Goal: Task Accomplishment & Management: Use online tool/utility

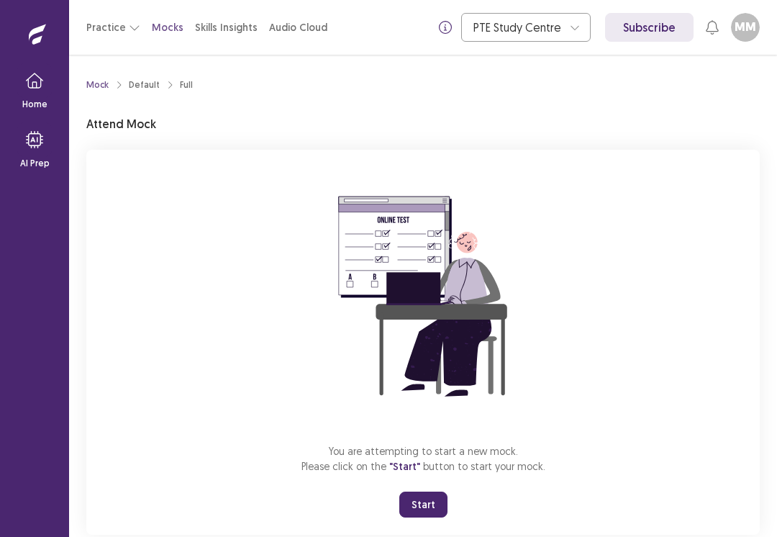
click at [420, 502] on button "Start" at bounding box center [424, 505] width 48 height 26
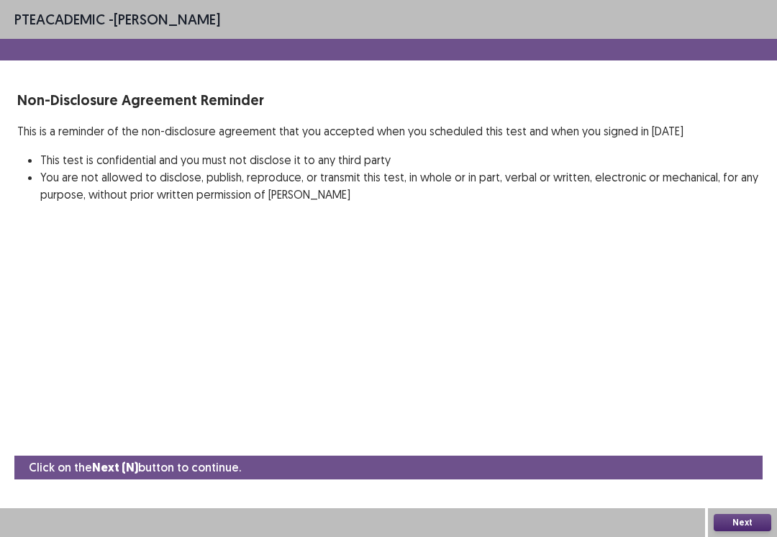
click at [740, 530] on button "Next" at bounding box center [743, 522] width 58 height 17
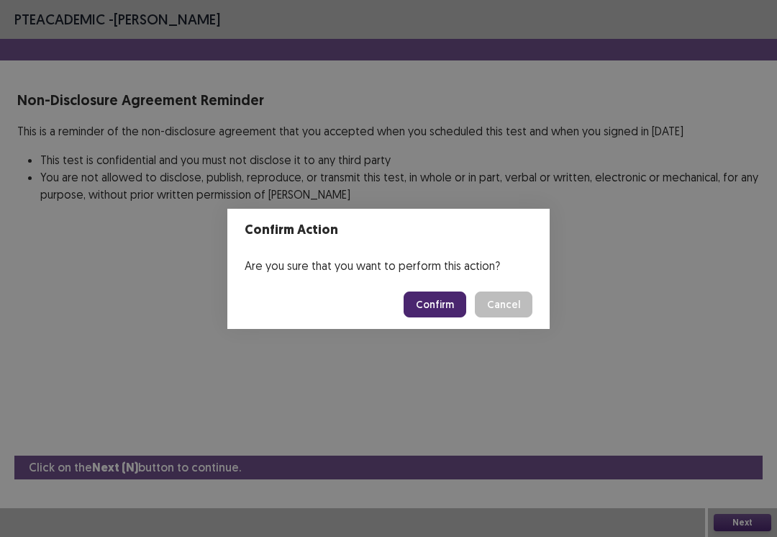
click at [423, 306] on button "Confirm" at bounding box center [435, 305] width 63 height 26
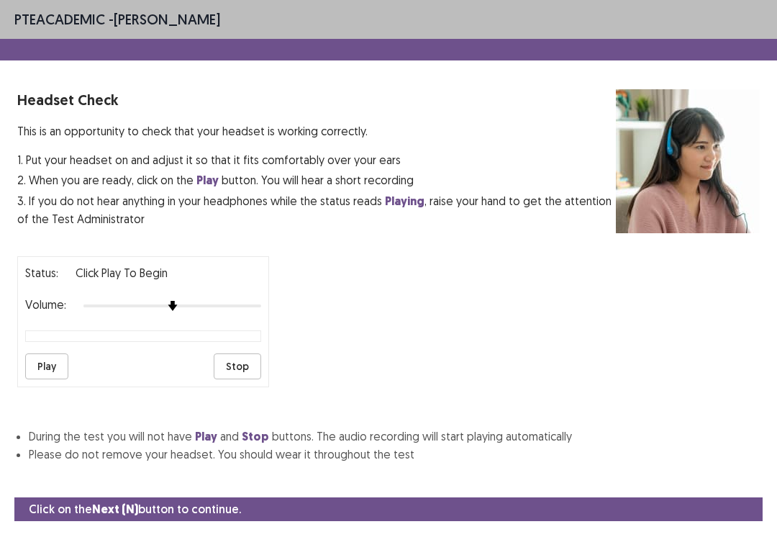
click at [46, 362] on button "Play" at bounding box center [46, 366] width 43 height 26
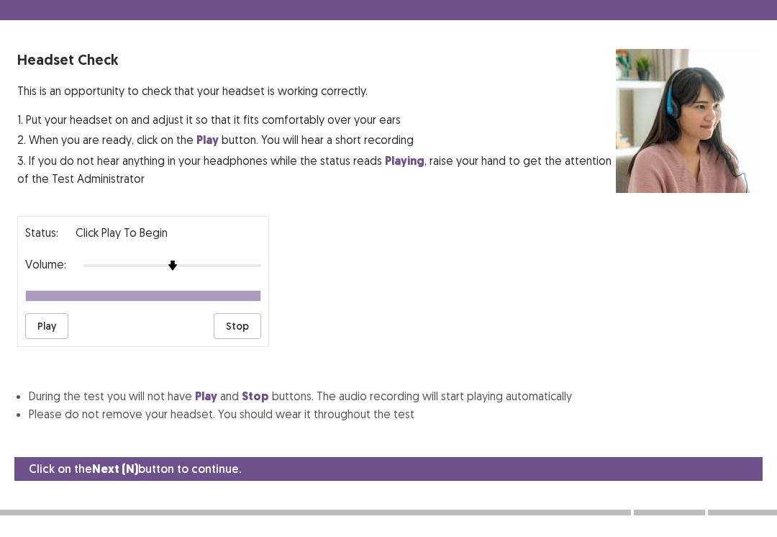
scroll to position [17, 0]
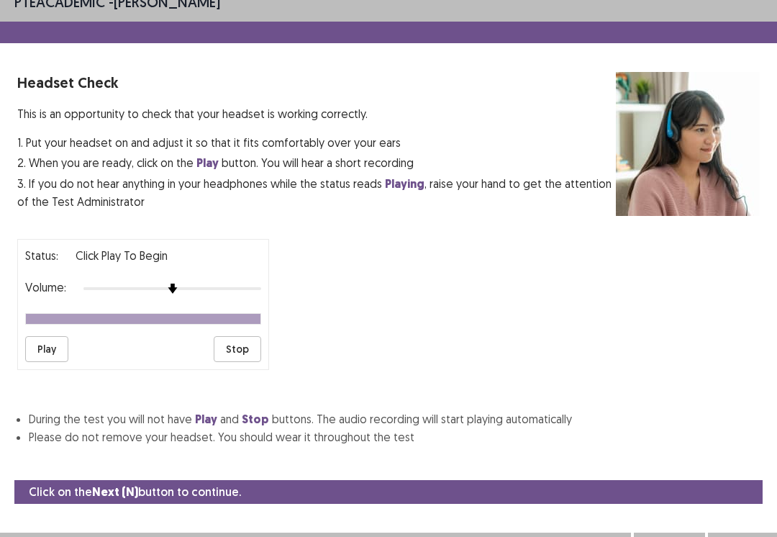
click at [744, 536] on button "Next" at bounding box center [743, 546] width 58 height 17
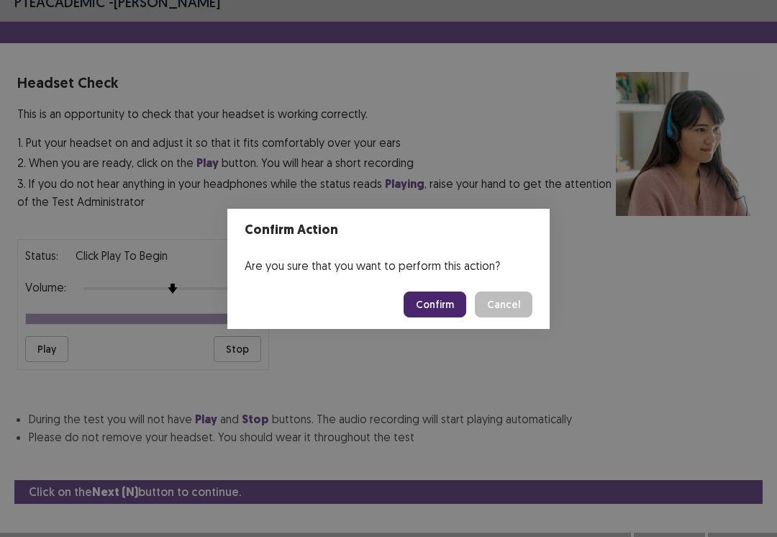
click at [434, 317] on button "Confirm" at bounding box center [435, 305] width 63 height 26
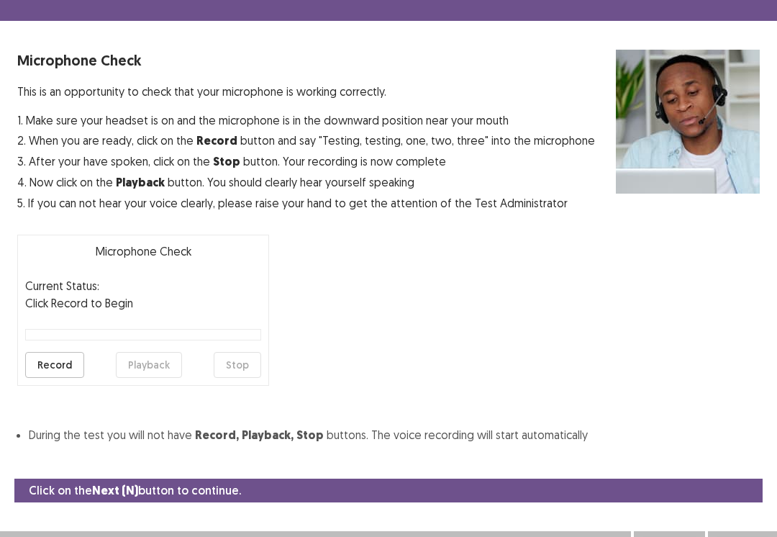
scroll to position [40, 0]
click at [58, 366] on button "Record" at bounding box center [54, 365] width 59 height 26
click at [240, 366] on button "Stop" at bounding box center [238, 365] width 48 height 26
click at [155, 362] on button "Playback" at bounding box center [149, 365] width 66 height 26
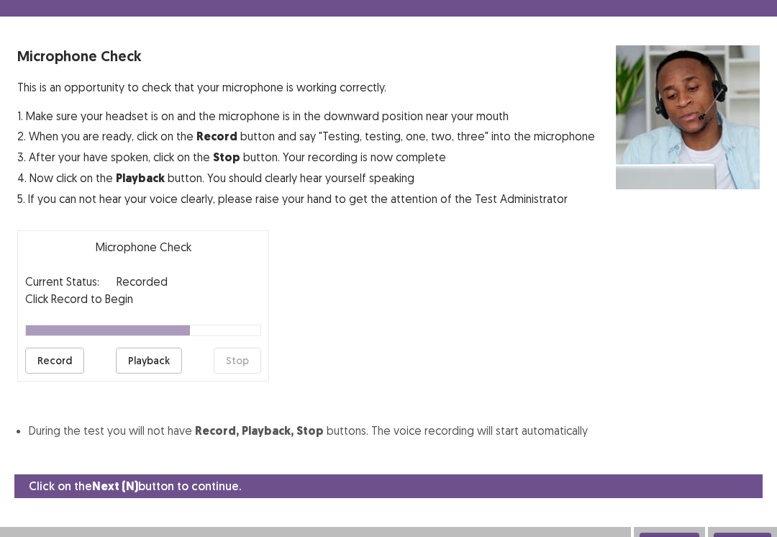
click at [739, 536] on button "Next" at bounding box center [743, 541] width 58 height 17
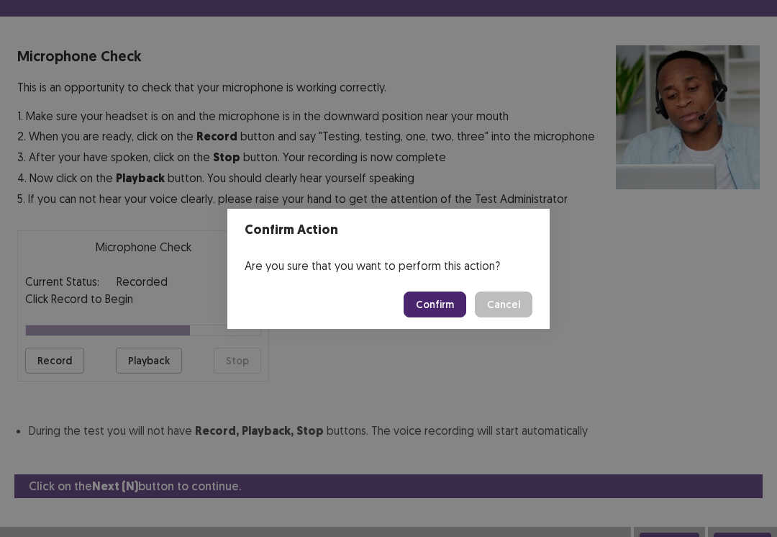
click at [442, 317] on button "Confirm" at bounding box center [435, 305] width 63 height 26
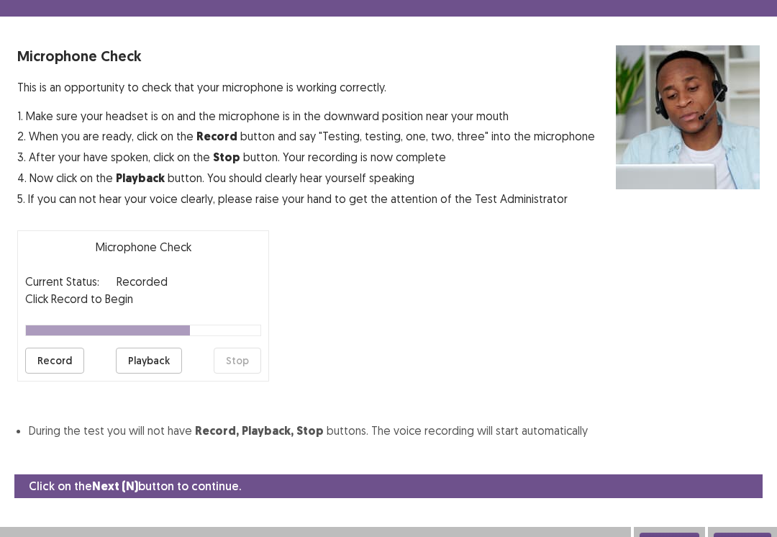
scroll to position [1, 0]
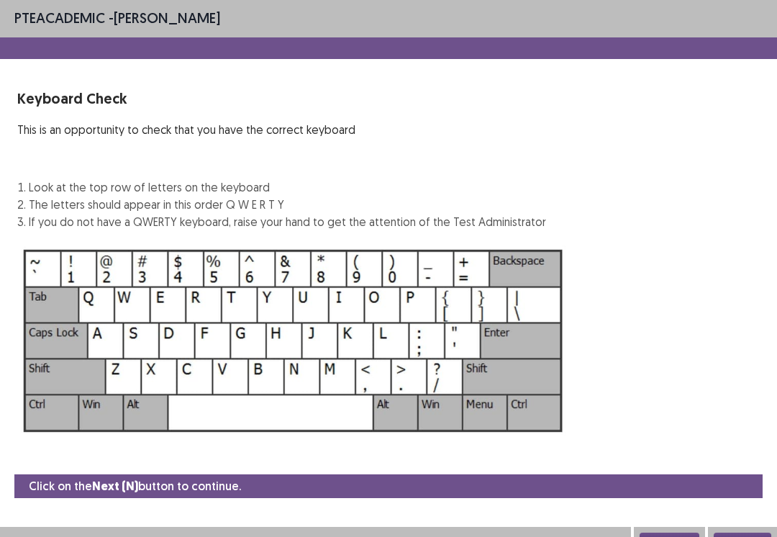
click at [744, 536] on button "Next" at bounding box center [743, 541] width 58 height 17
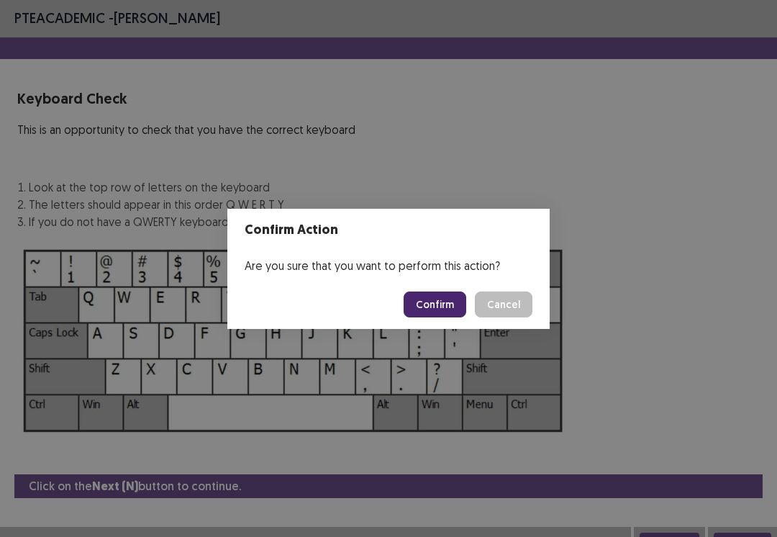
click at [441, 311] on button "Confirm" at bounding box center [435, 305] width 63 height 26
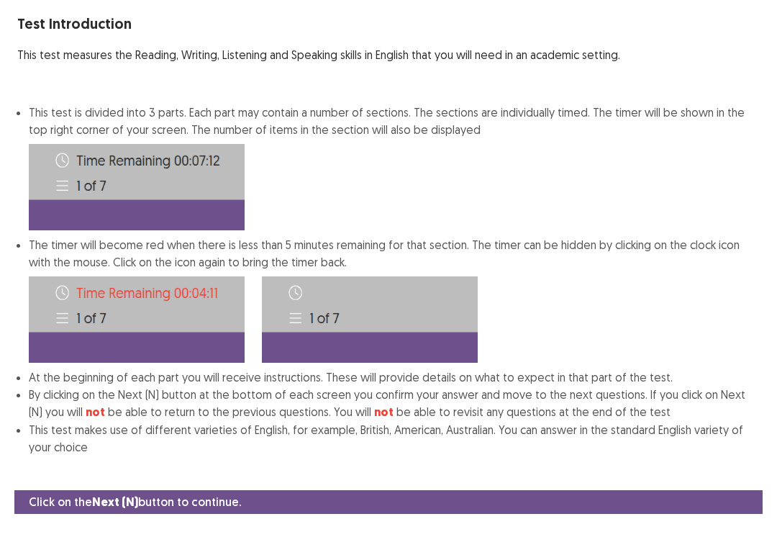
scroll to position [92, 0]
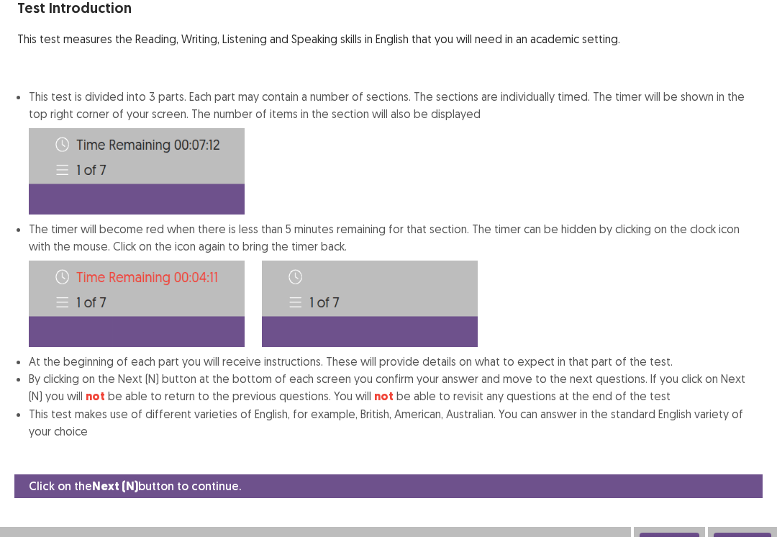
click at [744, 536] on button "Next" at bounding box center [743, 541] width 58 height 17
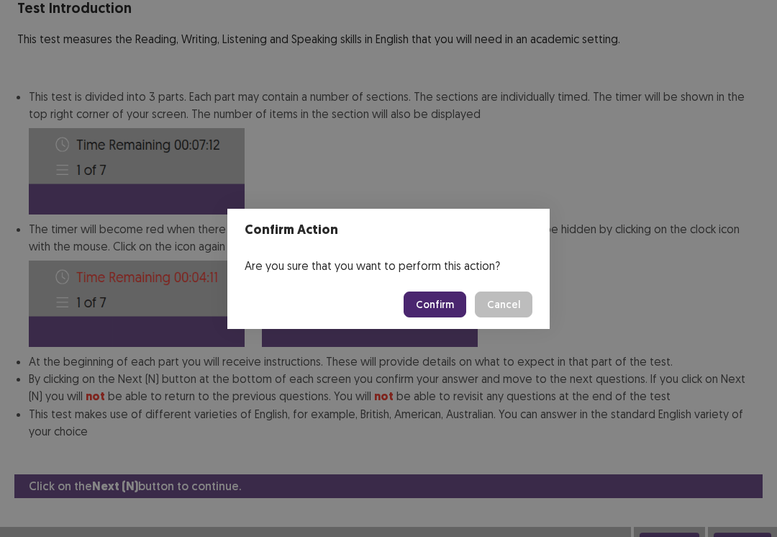
click at [434, 312] on button "Confirm" at bounding box center [435, 305] width 63 height 26
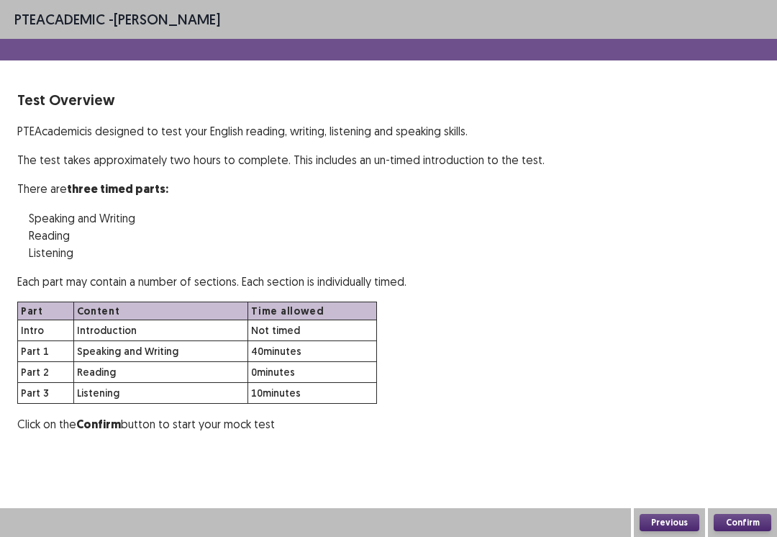
scroll to position [0, 0]
click at [747, 529] on button "Confirm" at bounding box center [743, 522] width 58 height 17
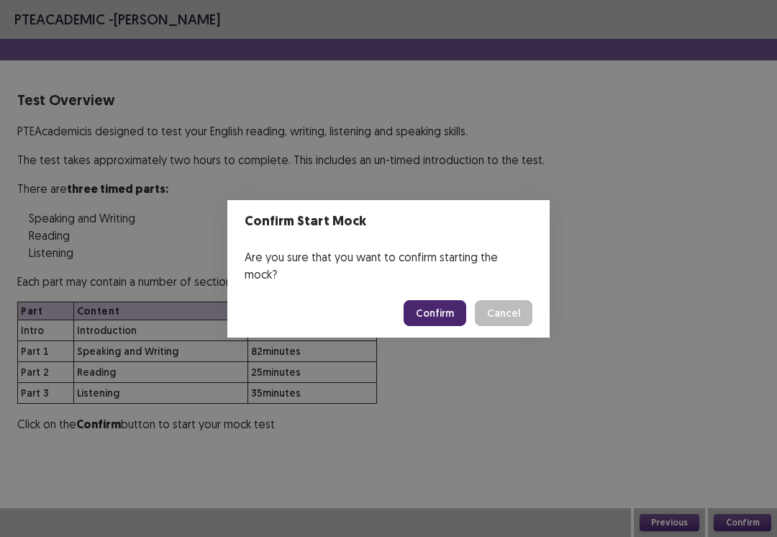
click at [436, 300] on button "Confirm" at bounding box center [435, 313] width 63 height 26
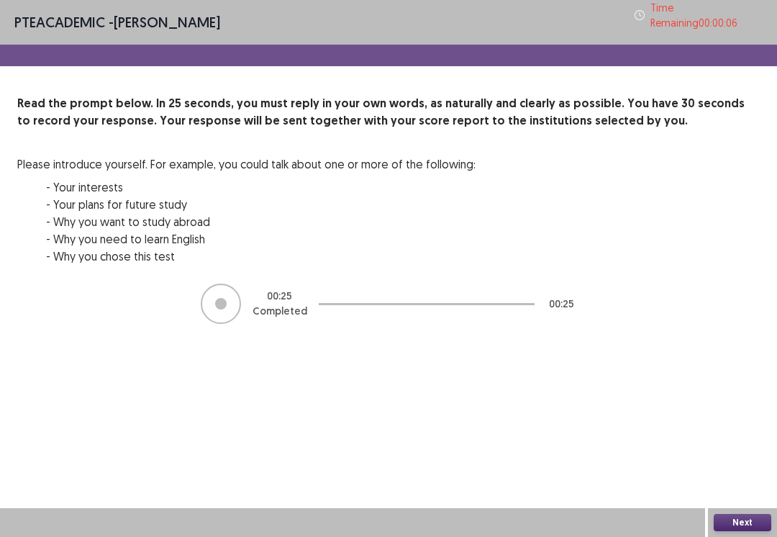
click at [741, 531] on button "Next" at bounding box center [743, 522] width 58 height 17
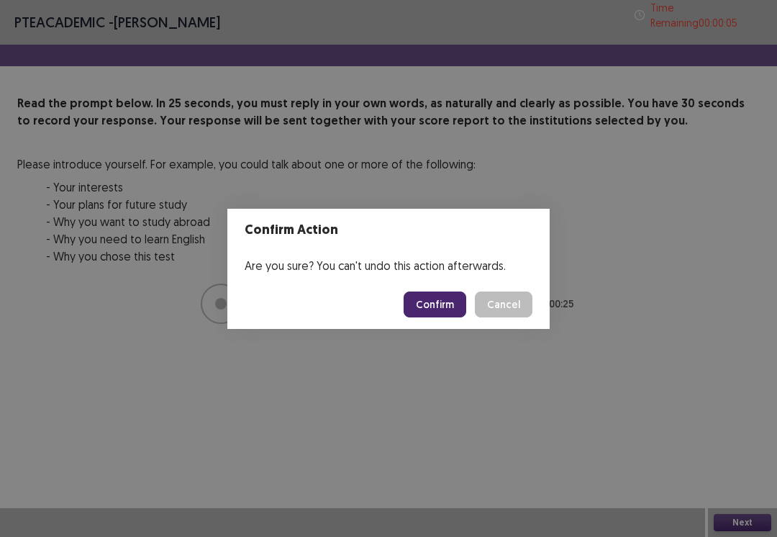
click at [438, 299] on button "Confirm" at bounding box center [435, 305] width 63 height 26
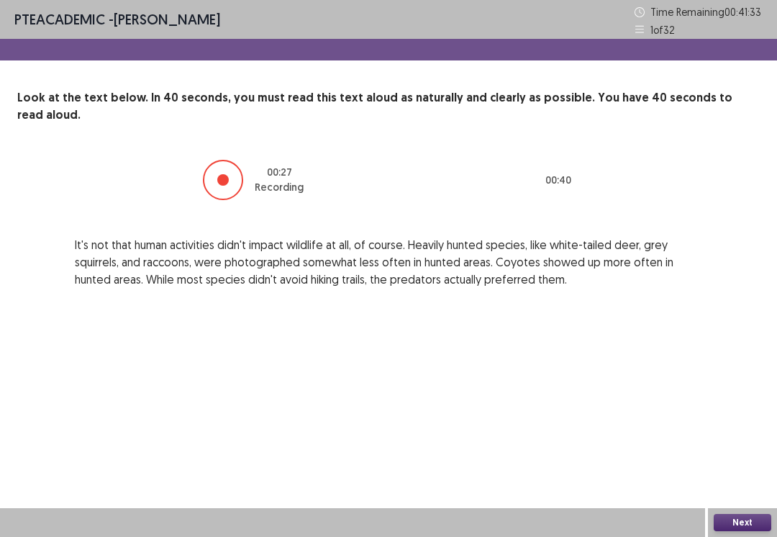
click at [744, 525] on button "Next" at bounding box center [743, 522] width 58 height 17
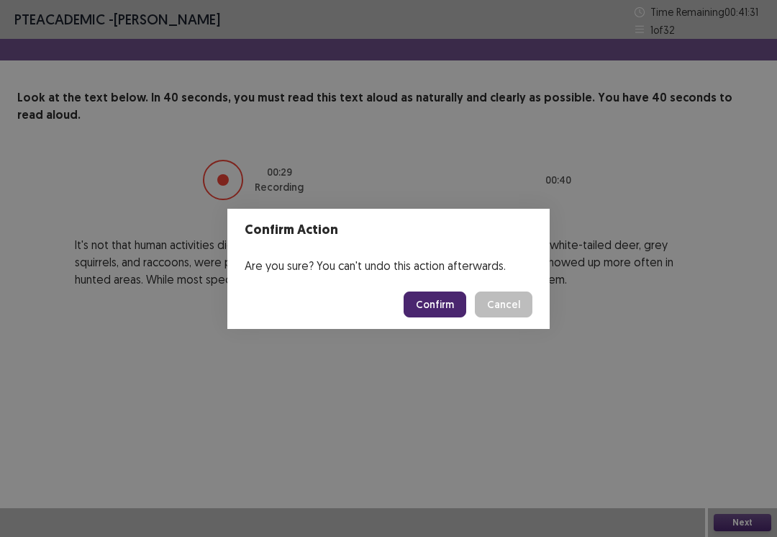
click at [431, 311] on button "Confirm" at bounding box center [435, 305] width 63 height 26
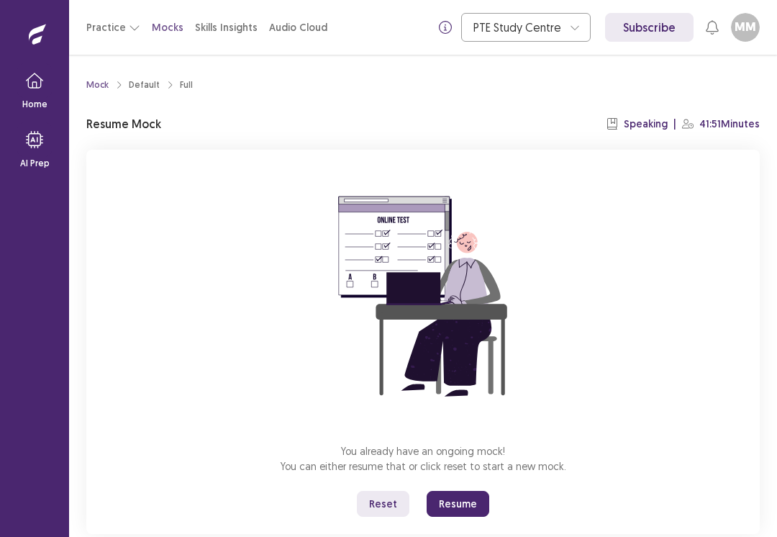
click at [461, 502] on button "Resume" at bounding box center [458, 504] width 63 height 26
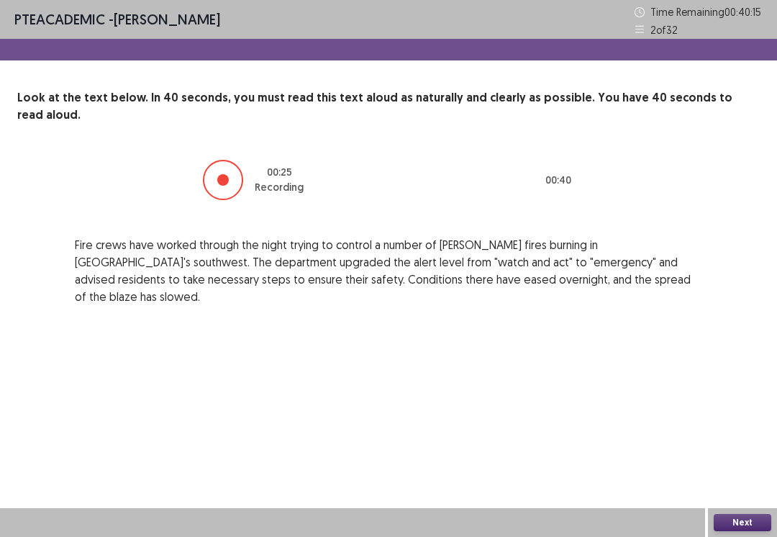
click at [742, 523] on button "Next" at bounding box center [743, 522] width 58 height 17
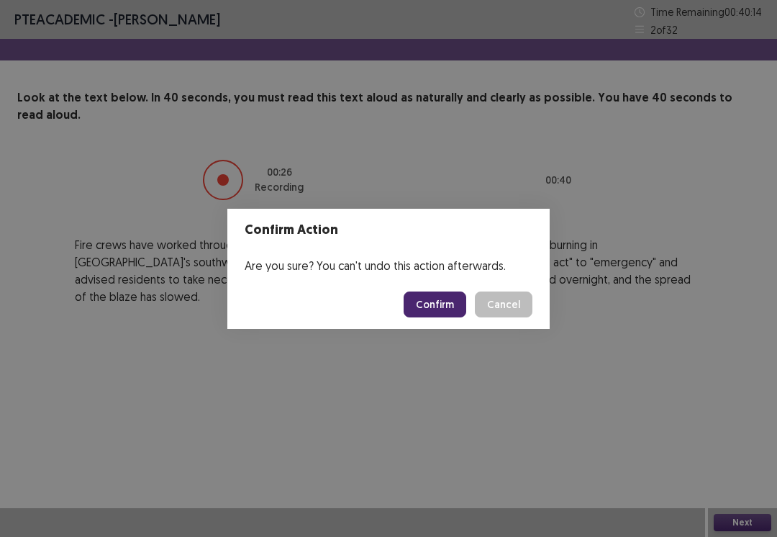
click at [443, 305] on button "Confirm" at bounding box center [435, 305] width 63 height 26
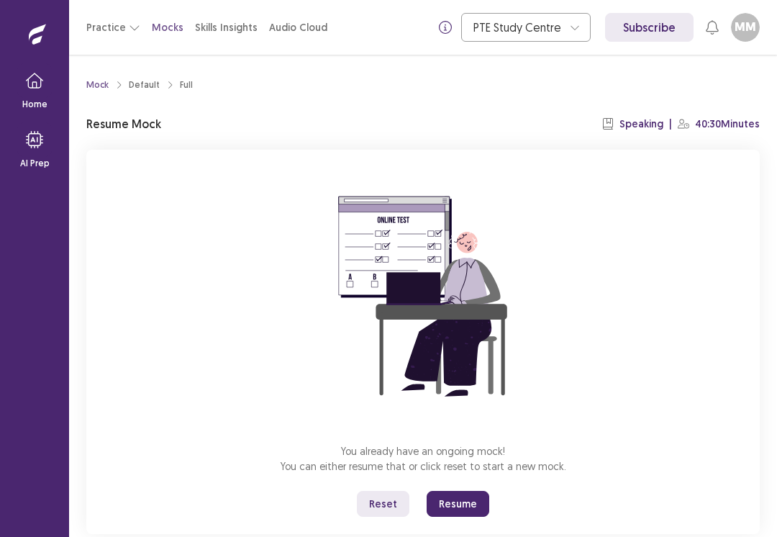
click at [466, 507] on button "Resume" at bounding box center [458, 504] width 63 height 26
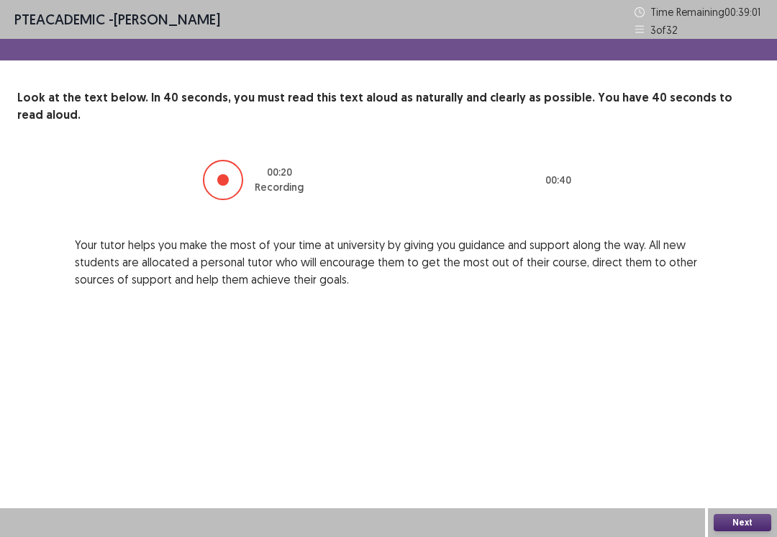
click at [741, 523] on button "Next" at bounding box center [743, 522] width 58 height 17
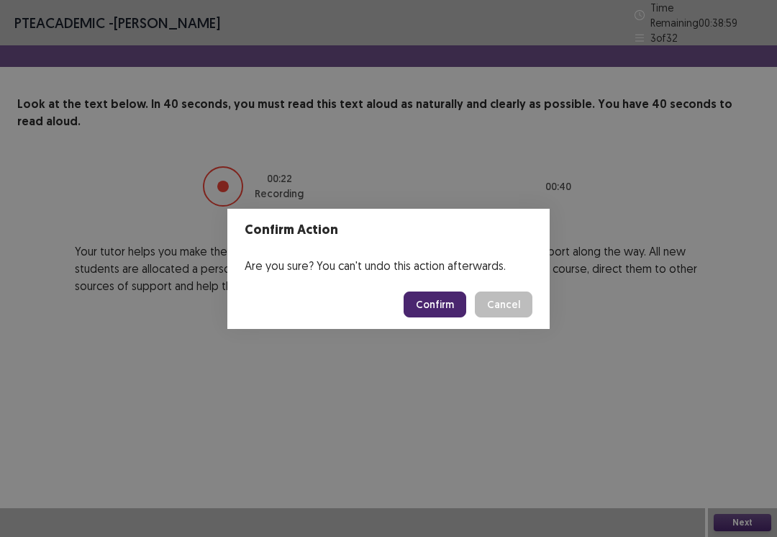
click at [436, 299] on button "Confirm" at bounding box center [435, 305] width 63 height 26
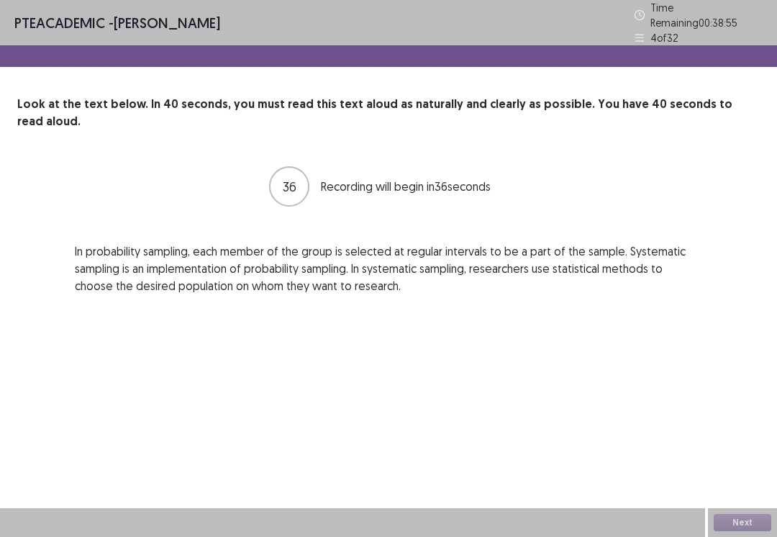
click at [641, 34] on icon at bounding box center [640, 37] width 9 height 7
click at [649, 35] on div "4 of 32" at bounding box center [699, 37] width 128 height 15
click at [644, 12] on icon at bounding box center [640, 15] width 10 height 10
click at [641, 14] on icon at bounding box center [640, 15] width 10 height 10
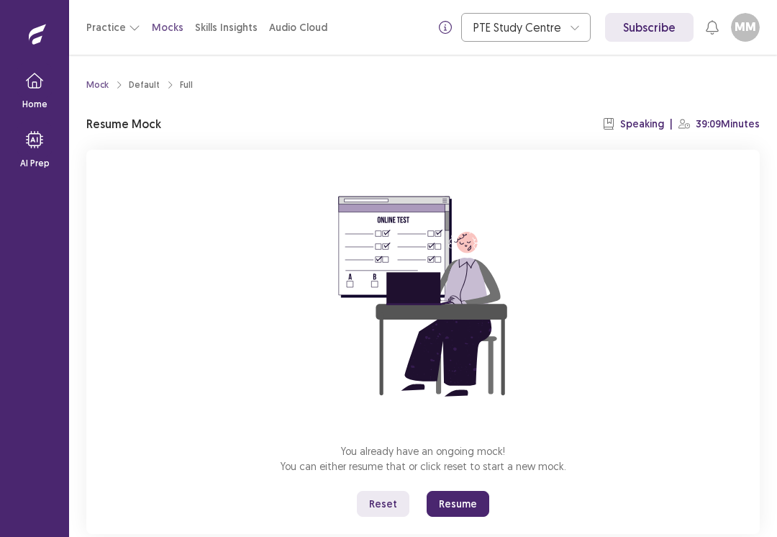
click at [454, 493] on button "Resume" at bounding box center [458, 504] width 63 height 26
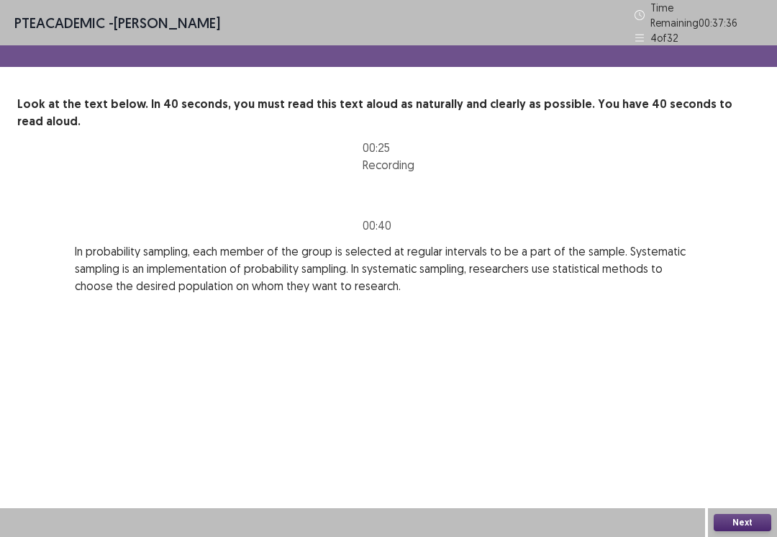
click at [737, 531] on button "Next" at bounding box center [743, 522] width 58 height 17
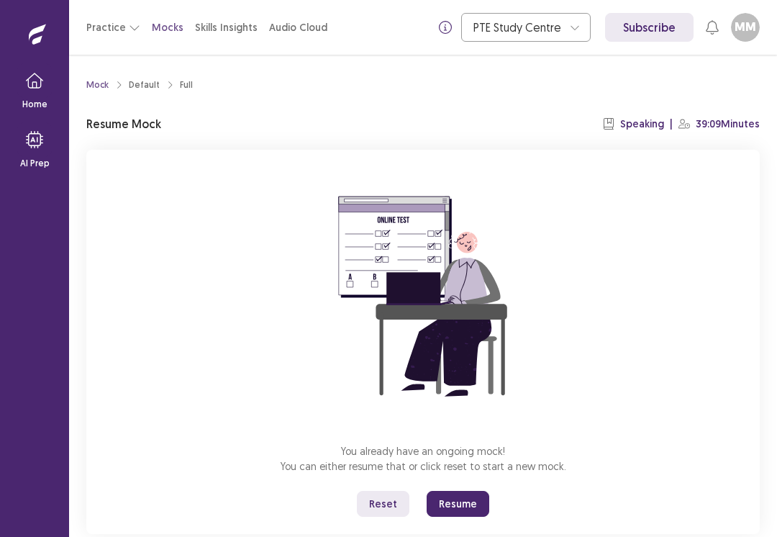
click at [476, 497] on button "Resume" at bounding box center [458, 504] width 63 height 26
click at [465, 502] on button "Resume" at bounding box center [458, 504] width 63 height 26
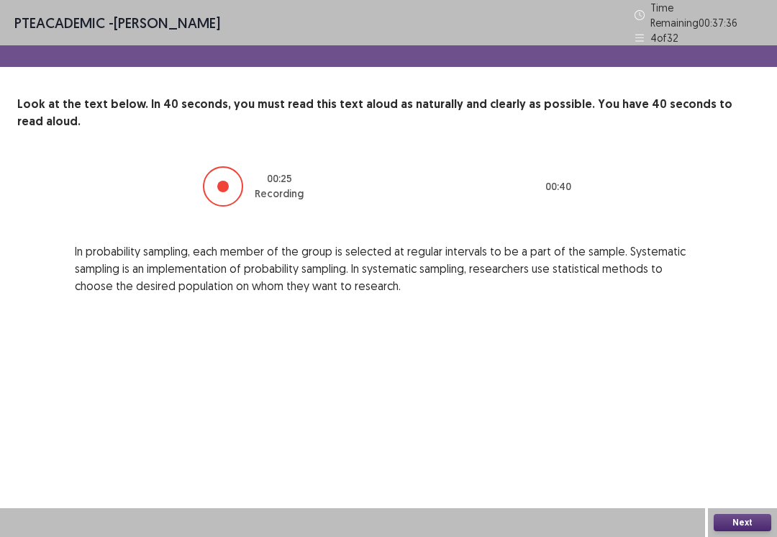
click at [737, 529] on button "Next" at bounding box center [743, 522] width 58 height 17
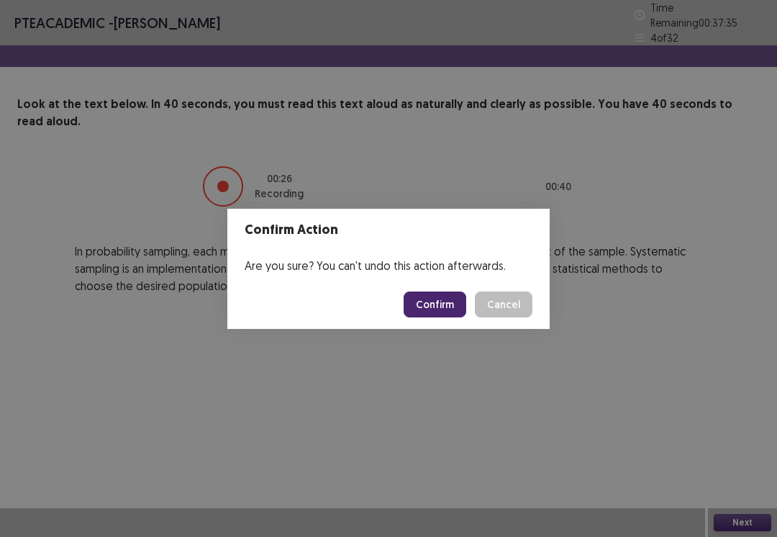
click at [449, 304] on button "Confirm" at bounding box center [435, 305] width 63 height 26
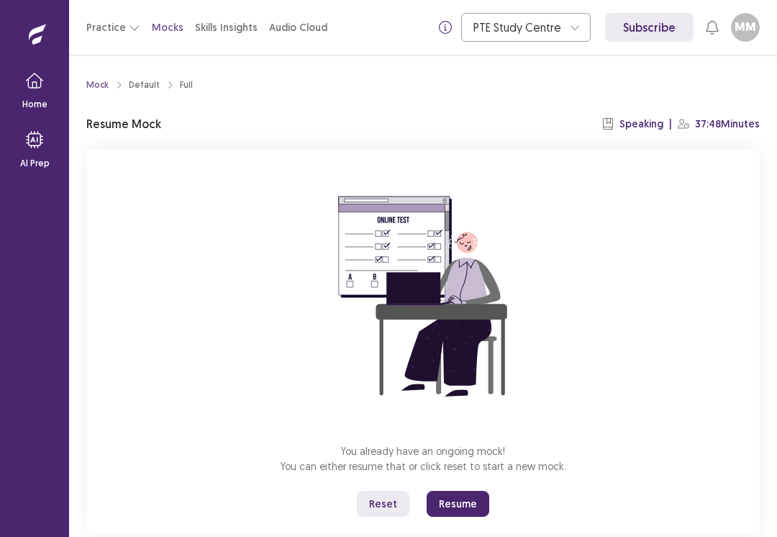
click at [453, 508] on button "Resume" at bounding box center [458, 504] width 63 height 26
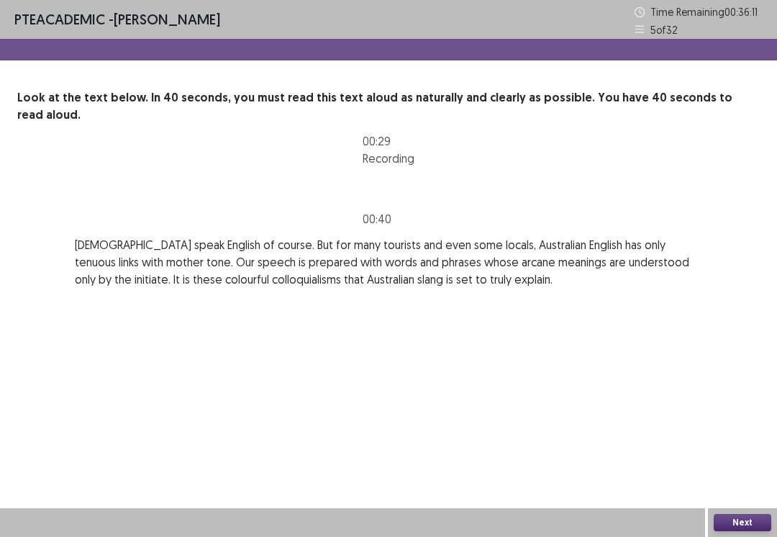
click at [736, 531] on button "Next" at bounding box center [743, 522] width 58 height 17
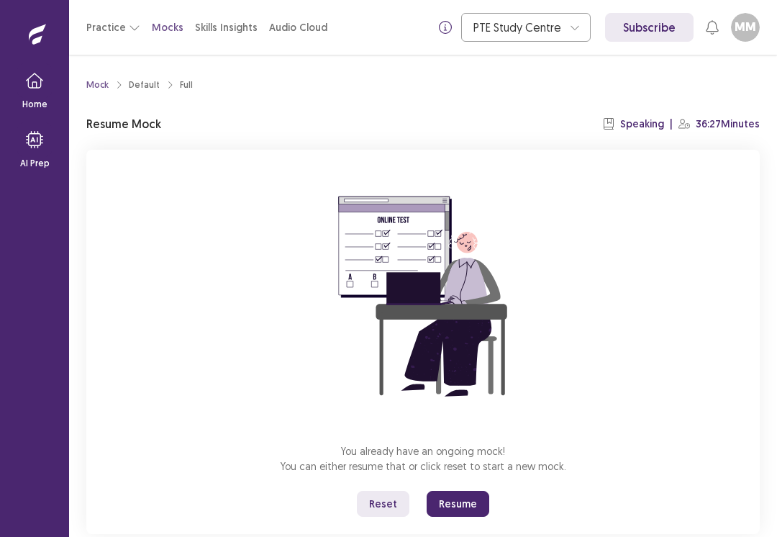
click at [460, 510] on button "Resume" at bounding box center [458, 504] width 63 height 26
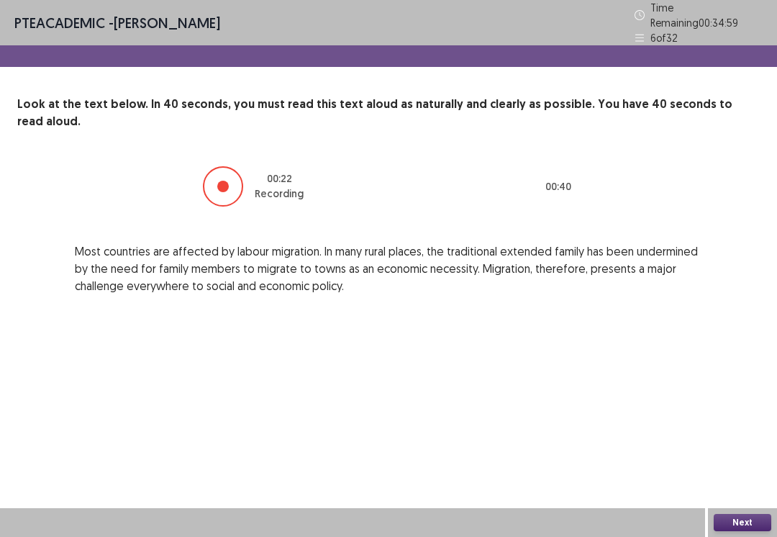
click at [747, 528] on button "Next" at bounding box center [743, 522] width 58 height 17
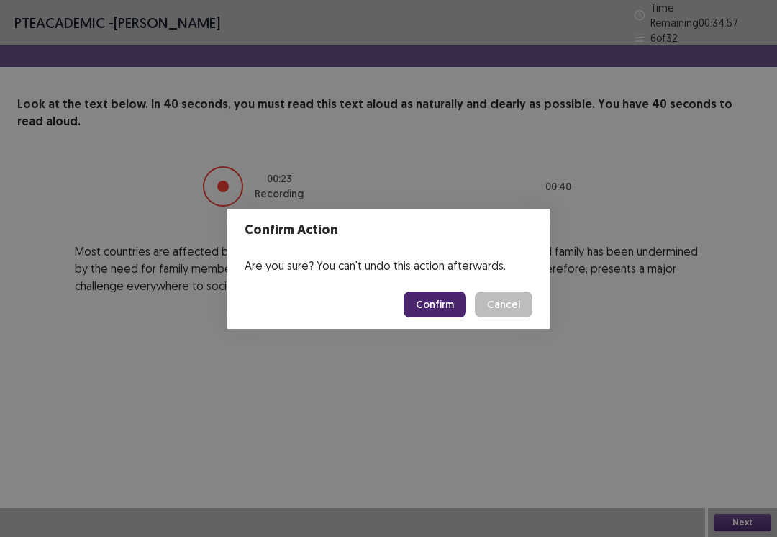
click at [446, 307] on button "Confirm" at bounding box center [435, 305] width 63 height 26
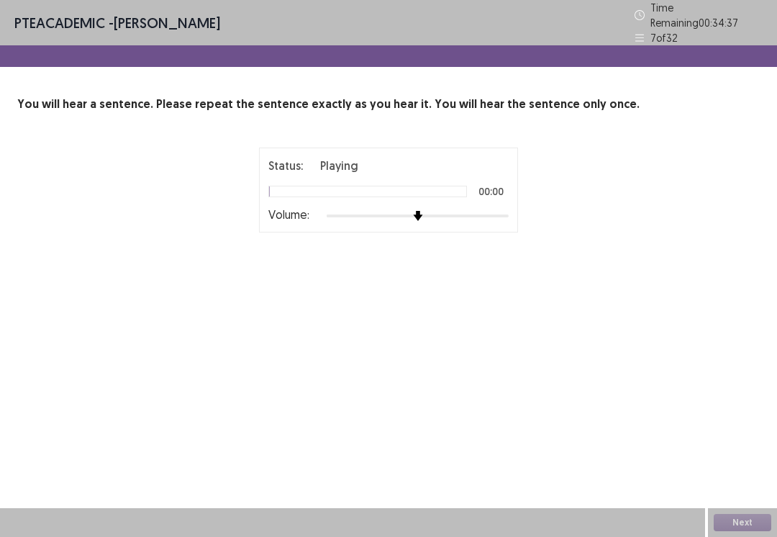
click at [425, 194] on div "Status: Playing 00:00 Volume:" at bounding box center [389, 190] width 240 height 66
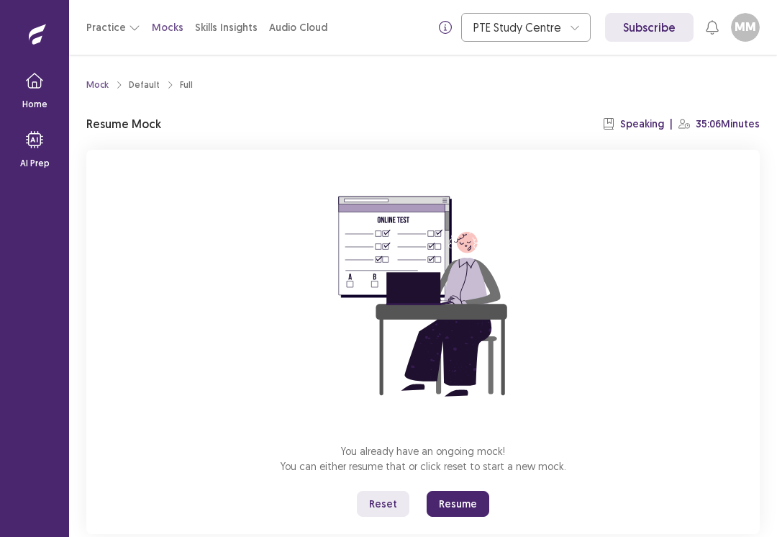
click at [466, 506] on button "Resume" at bounding box center [458, 504] width 63 height 26
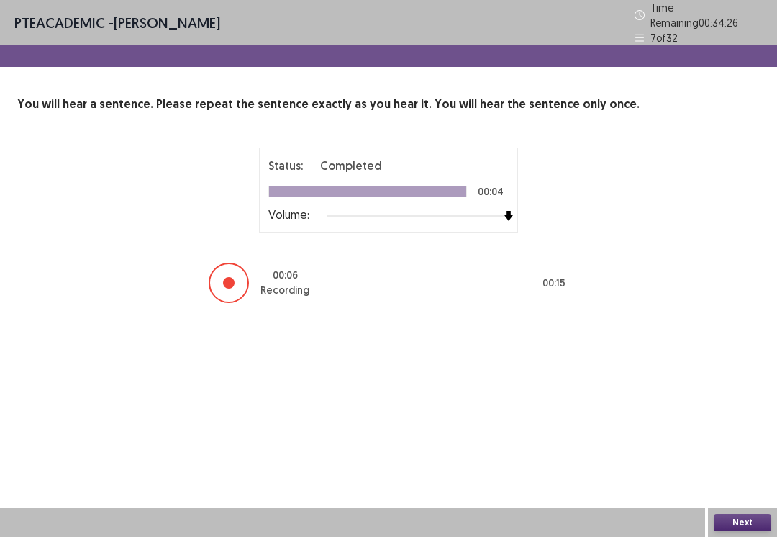
click at [739, 523] on button "Next" at bounding box center [743, 522] width 58 height 17
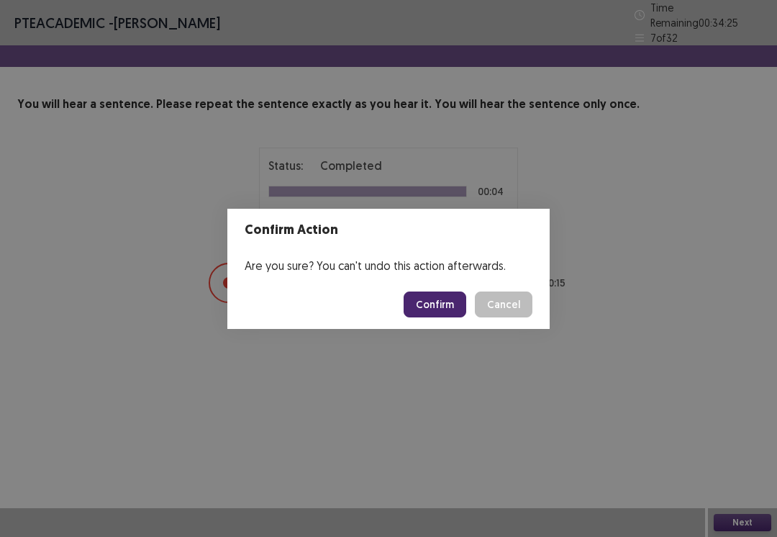
click at [451, 292] on button "Confirm" at bounding box center [435, 305] width 63 height 26
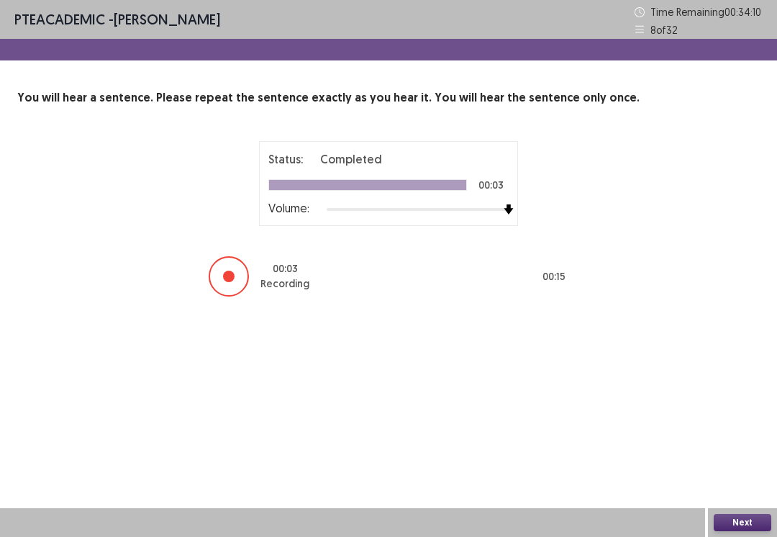
click at [738, 527] on button "Next" at bounding box center [743, 522] width 58 height 17
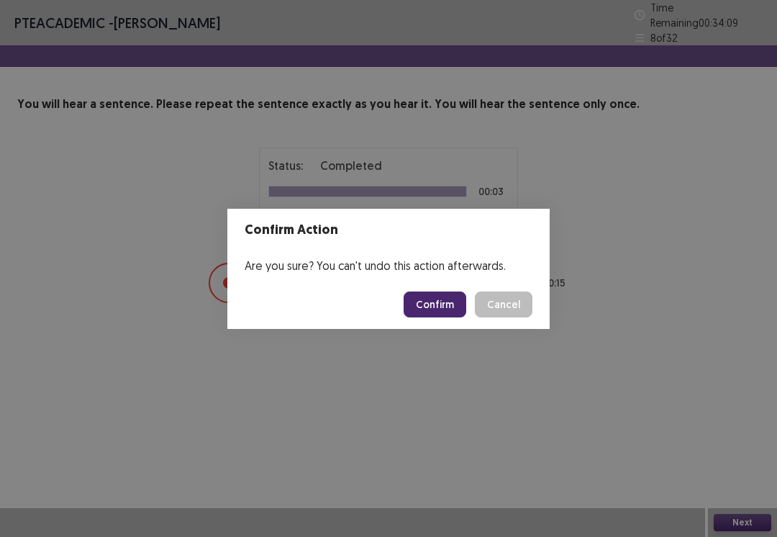
click at [441, 312] on button "Confirm" at bounding box center [435, 305] width 63 height 26
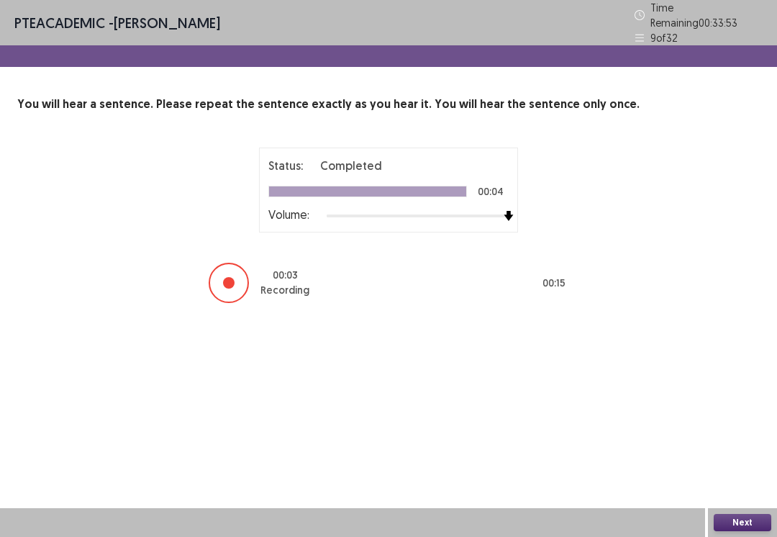
click at [744, 523] on button "Next" at bounding box center [743, 522] width 58 height 17
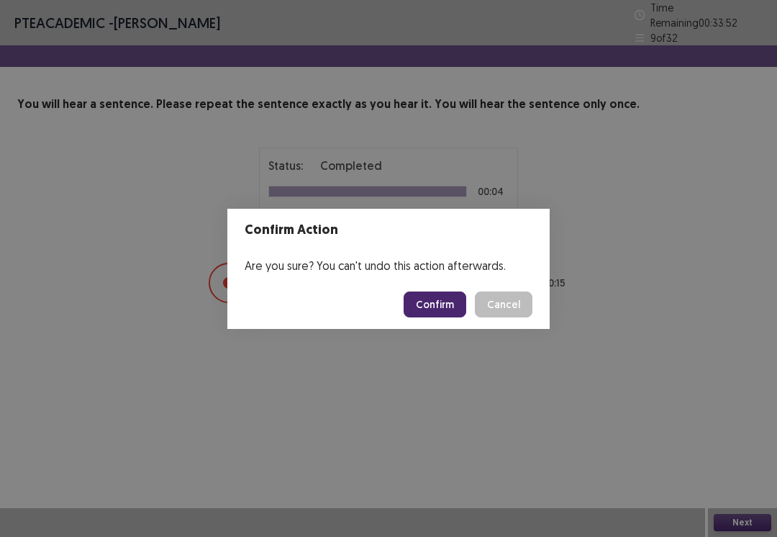
click at [440, 297] on button "Confirm" at bounding box center [435, 305] width 63 height 26
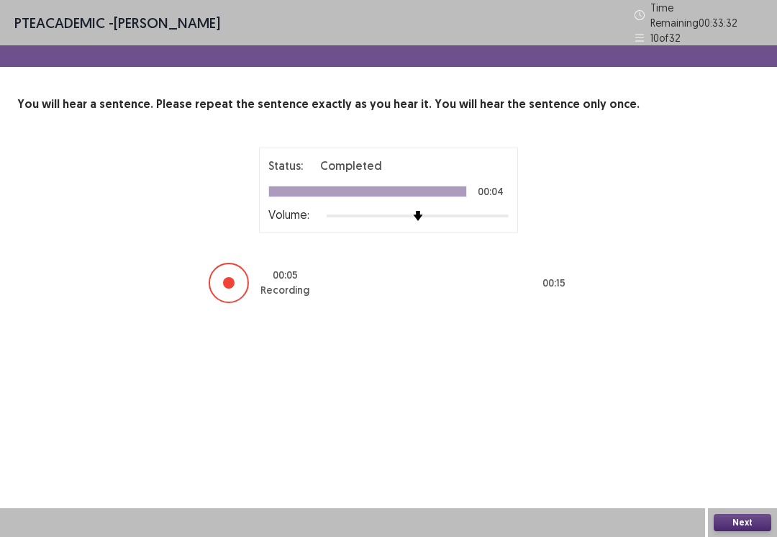
click at [741, 528] on button "Next" at bounding box center [743, 522] width 58 height 17
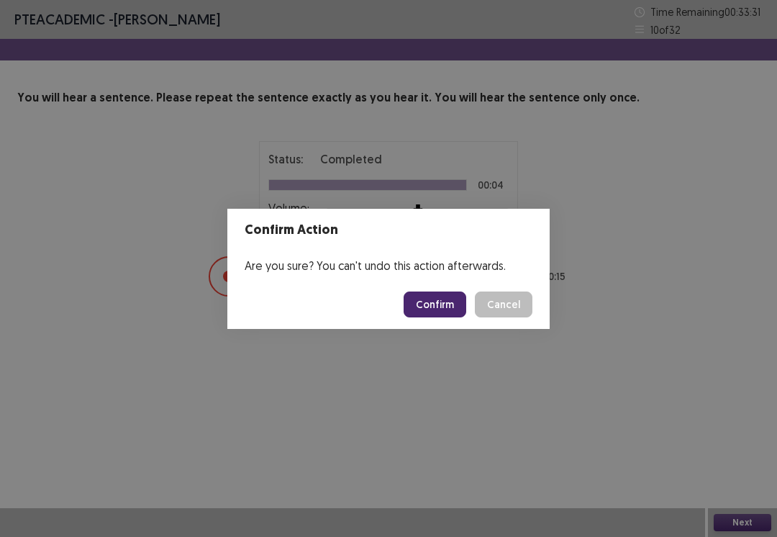
click at [431, 316] on button "Confirm" at bounding box center [435, 305] width 63 height 26
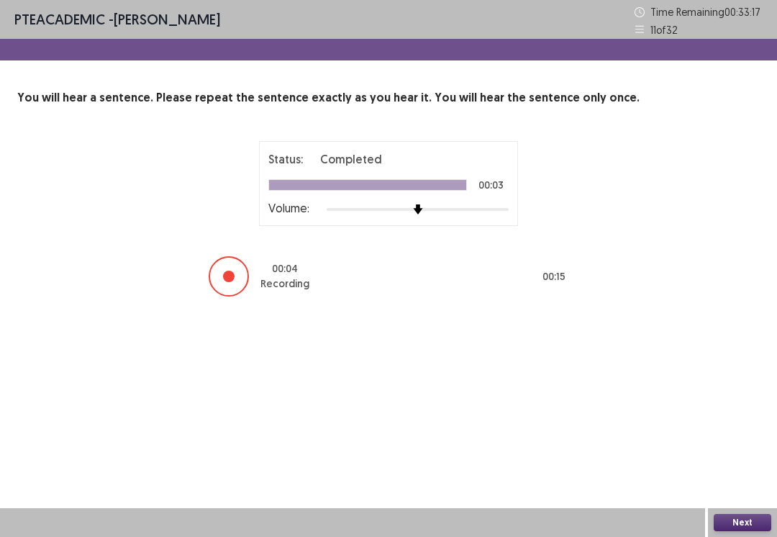
click at [735, 529] on button "Next" at bounding box center [743, 522] width 58 height 17
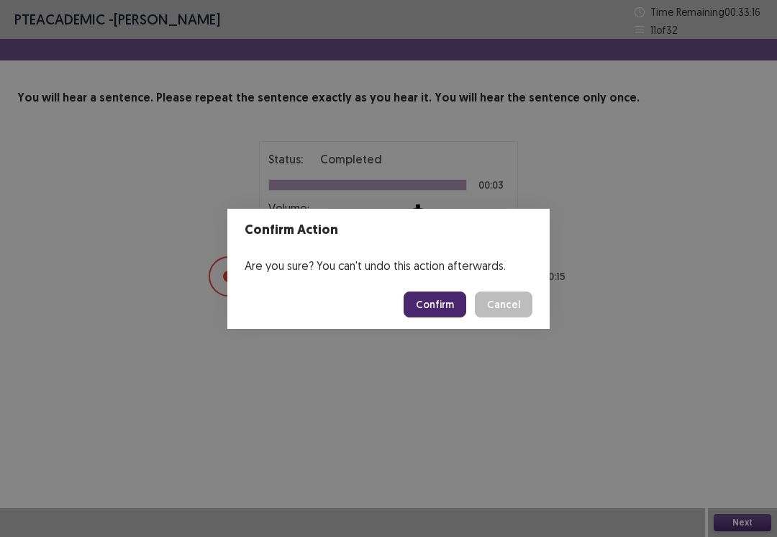
click at [446, 310] on button "Confirm" at bounding box center [435, 305] width 63 height 26
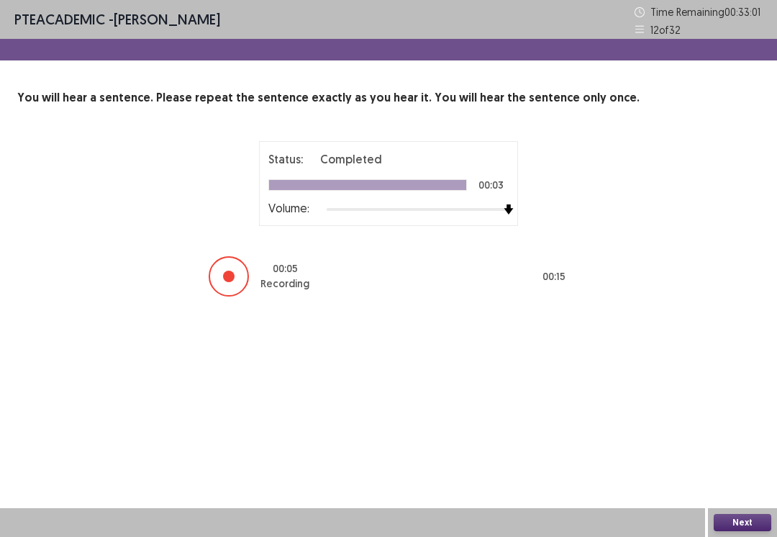
click at [736, 529] on button "Next" at bounding box center [743, 522] width 58 height 17
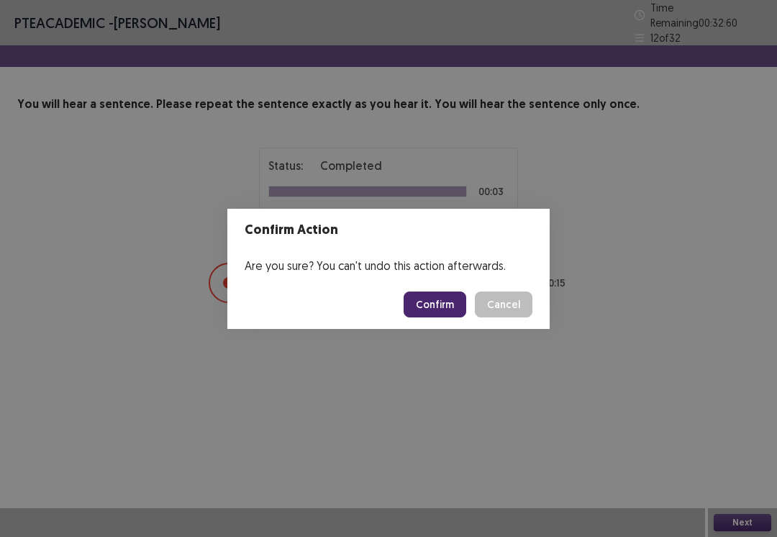
click at [435, 314] on button "Confirm" at bounding box center [435, 305] width 63 height 26
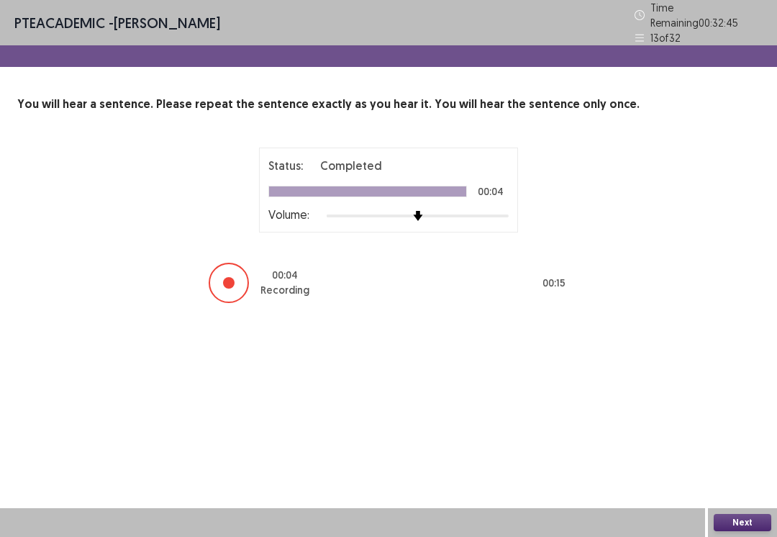
click at [730, 529] on button "Next" at bounding box center [743, 522] width 58 height 17
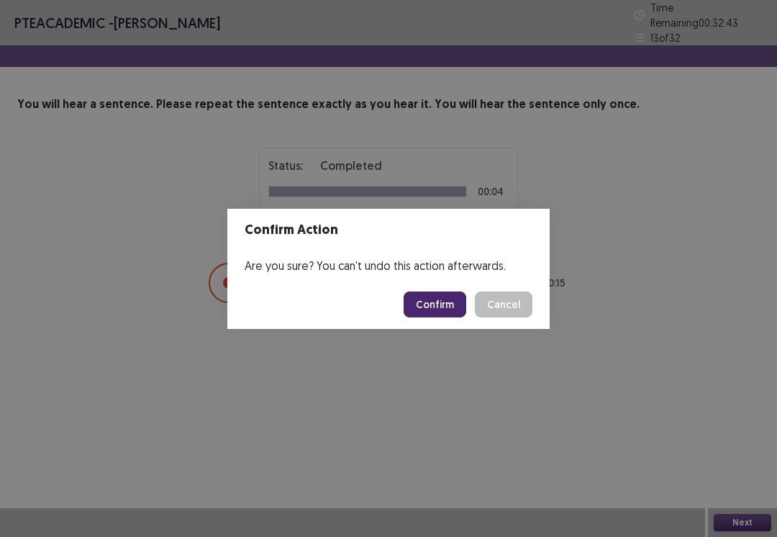
click at [441, 306] on button "Confirm" at bounding box center [435, 305] width 63 height 26
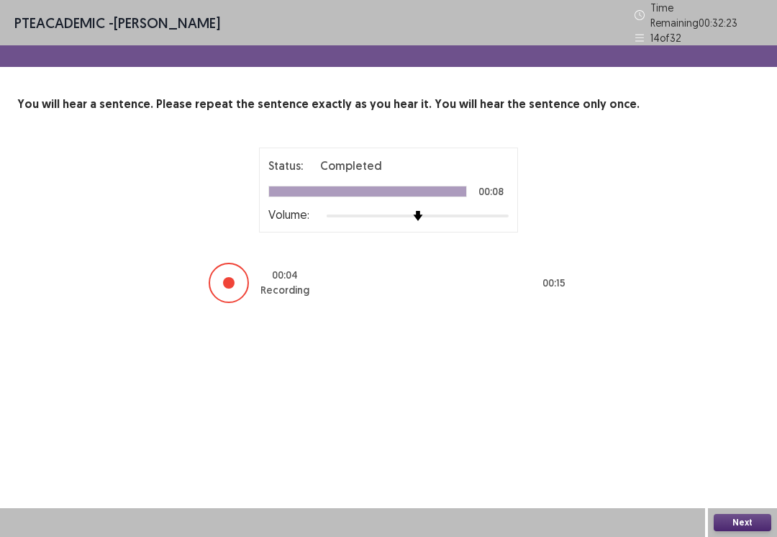
click at [740, 526] on button "Next" at bounding box center [743, 522] width 58 height 17
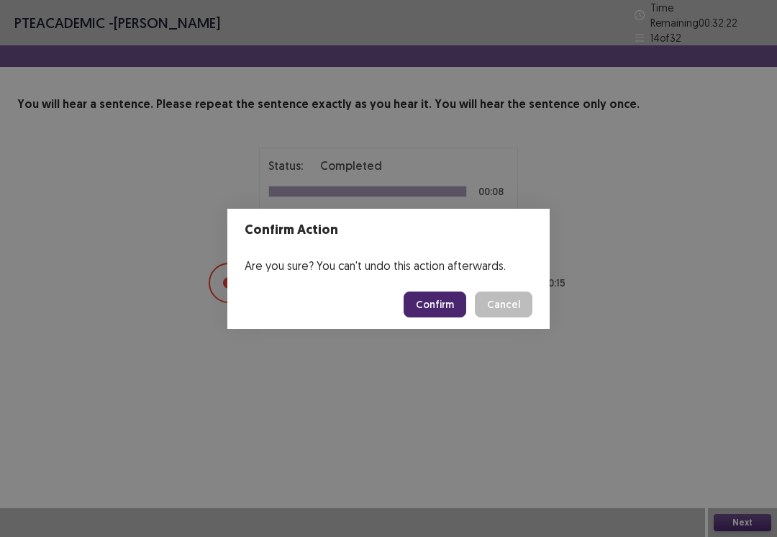
click at [433, 315] on button "Confirm" at bounding box center [435, 305] width 63 height 26
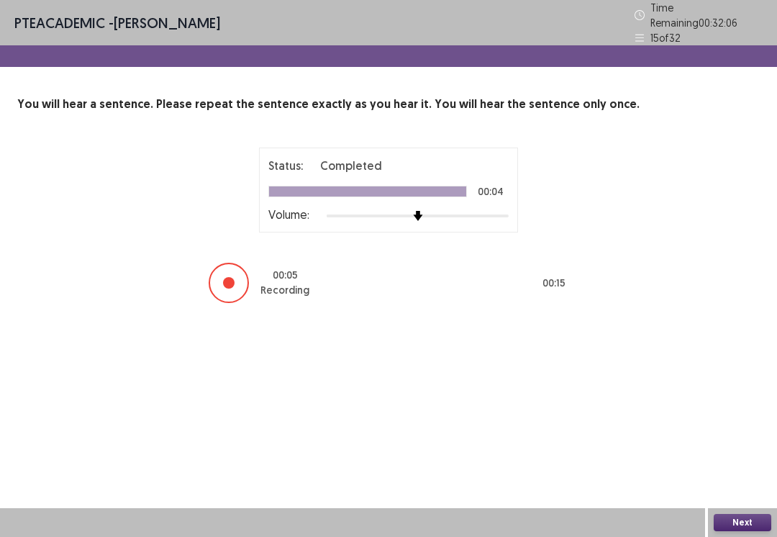
click at [739, 528] on button "Next" at bounding box center [743, 522] width 58 height 17
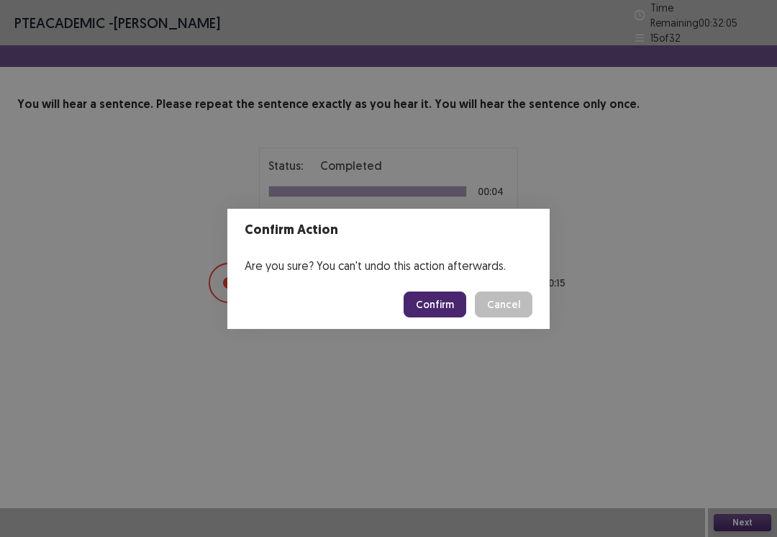
click at [446, 307] on button "Confirm" at bounding box center [435, 305] width 63 height 26
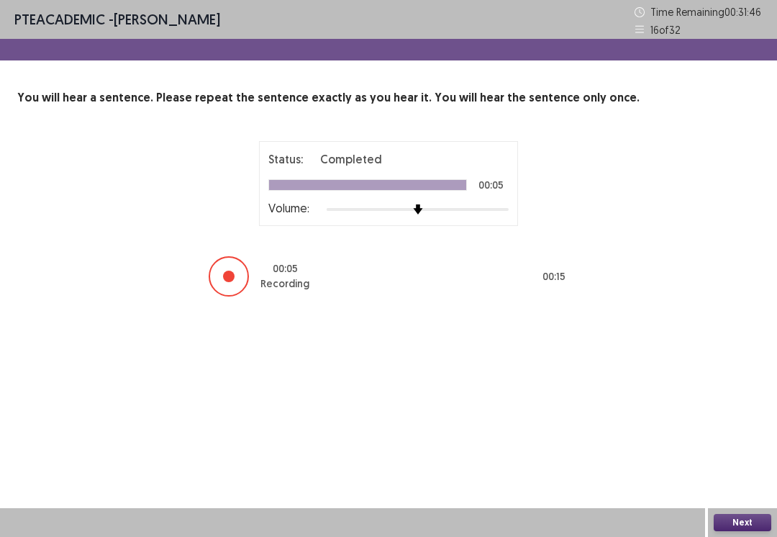
click at [741, 526] on button "Next" at bounding box center [743, 522] width 58 height 17
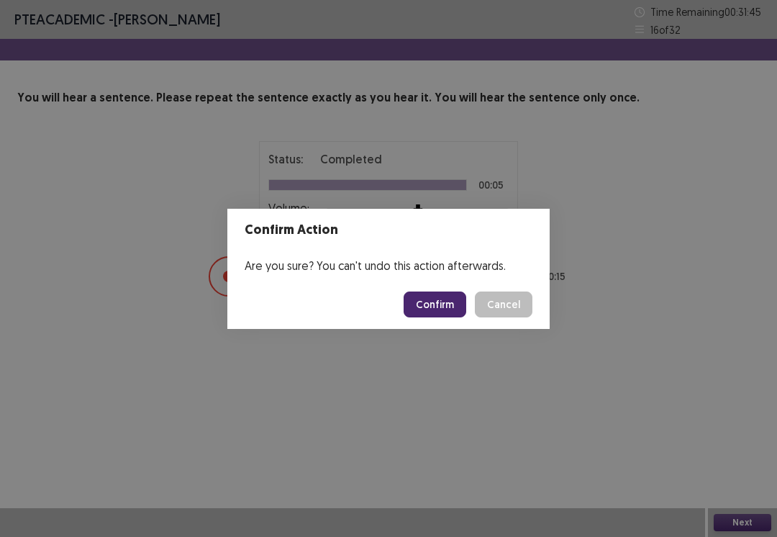
click at [436, 307] on button "Confirm" at bounding box center [435, 305] width 63 height 26
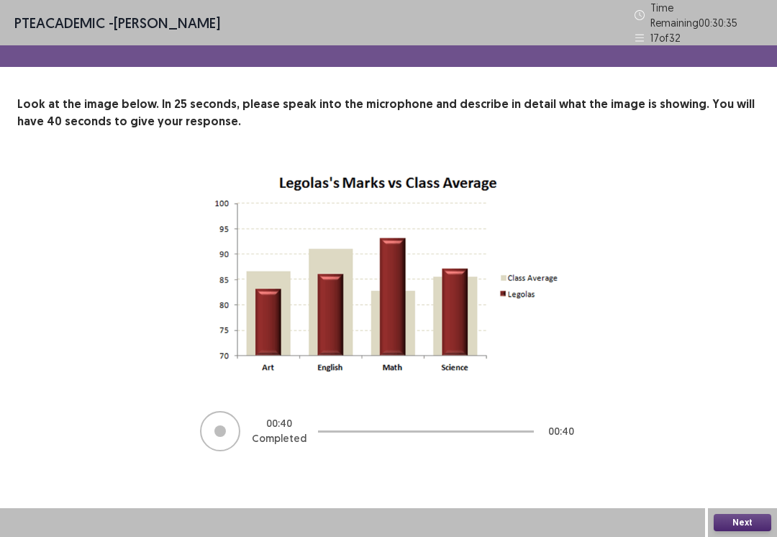
click at [739, 526] on button "Next" at bounding box center [743, 522] width 58 height 17
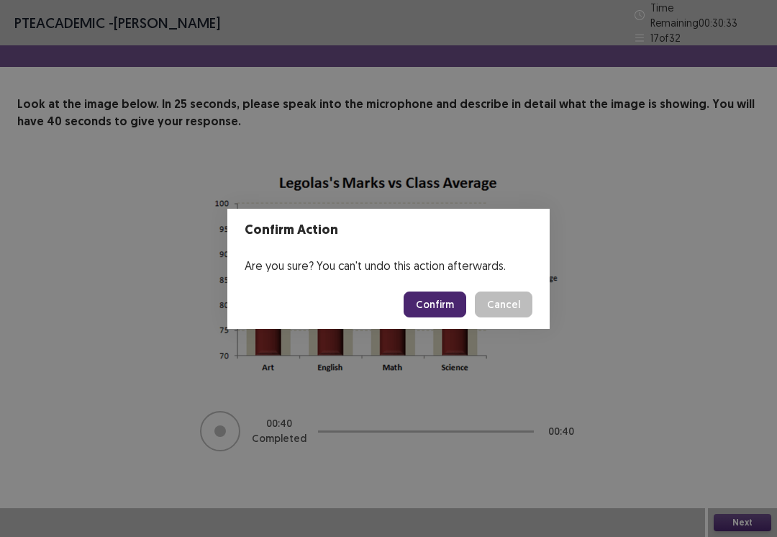
click at [513, 303] on button "Cancel" at bounding box center [504, 305] width 58 height 26
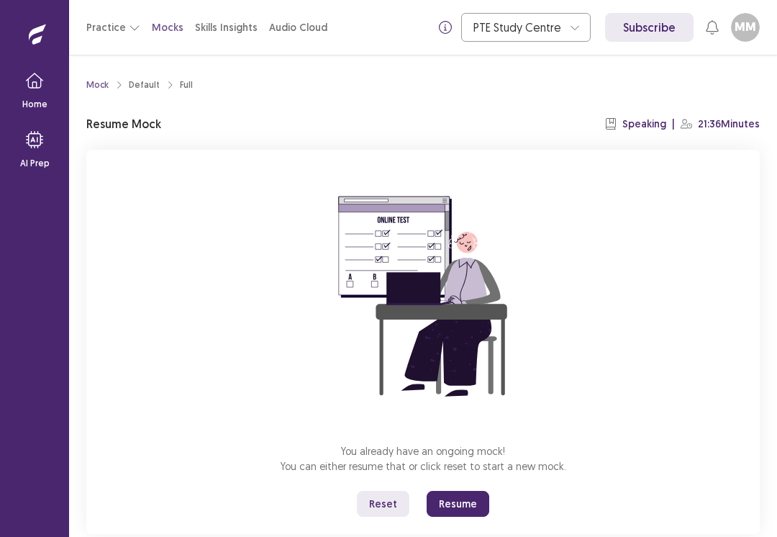
click at [446, 515] on button "Resume" at bounding box center [458, 504] width 63 height 26
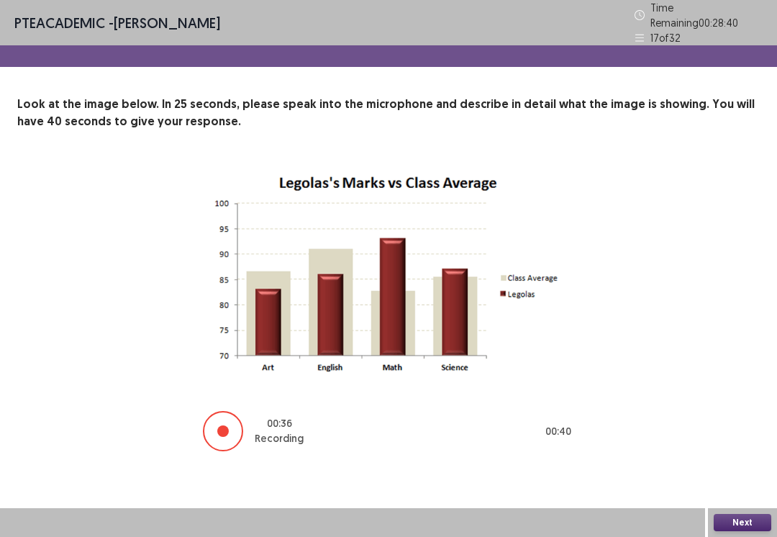
click at [741, 527] on button "Next" at bounding box center [743, 522] width 58 height 17
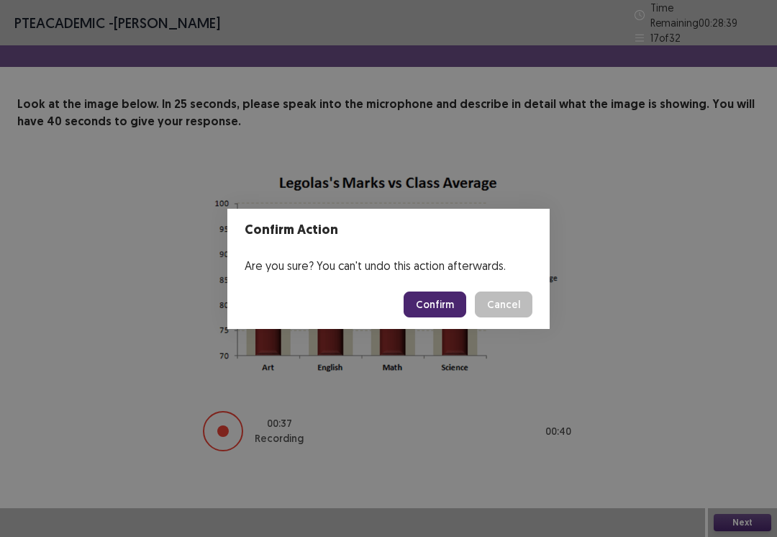
click at [430, 298] on button "Confirm" at bounding box center [435, 305] width 63 height 26
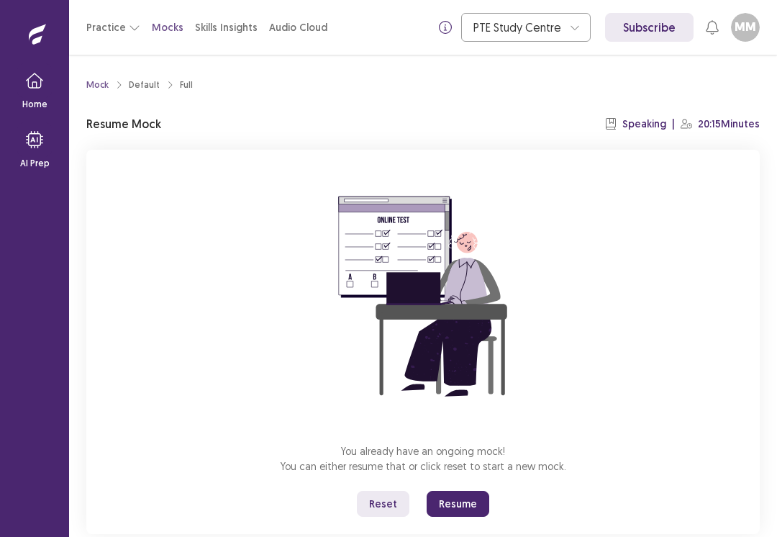
click at [460, 502] on button "Resume" at bounding box center [458, 504] width 63 height 26
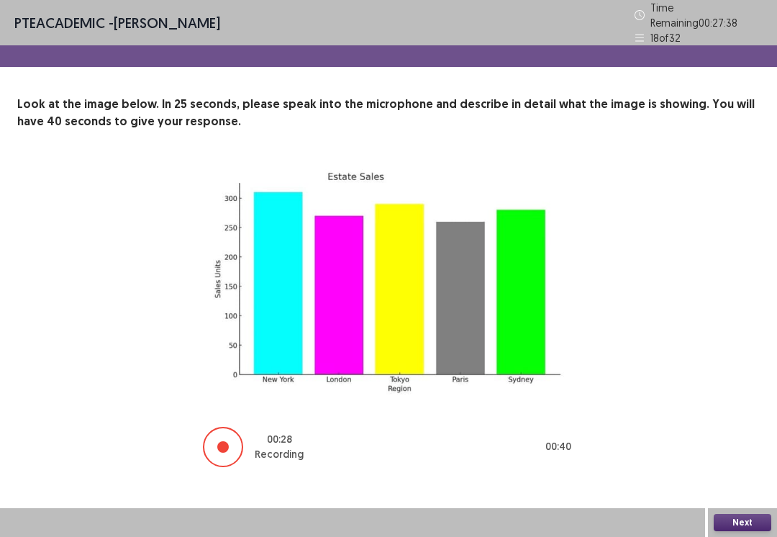
click at [745, 529] on button "Next" at bounding box center [743, 522] width 58 height 17
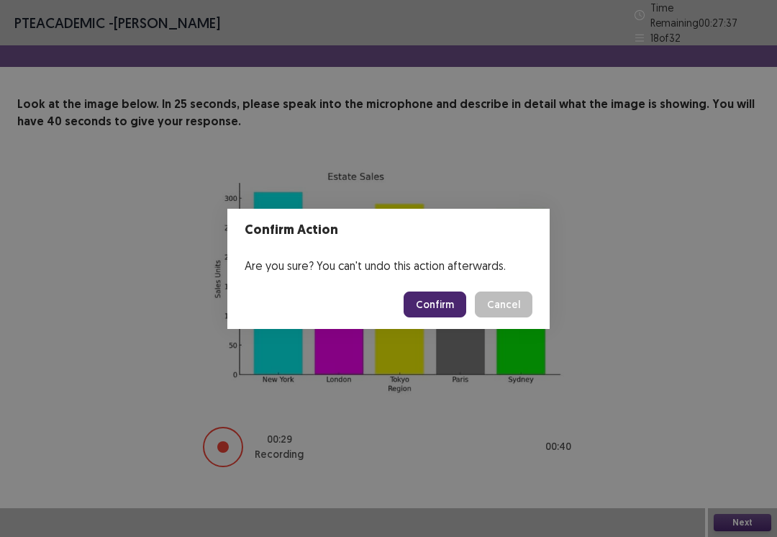
click at [431, 307] on button "Confirm" at bounding box center [435, 305] width 63 height 26
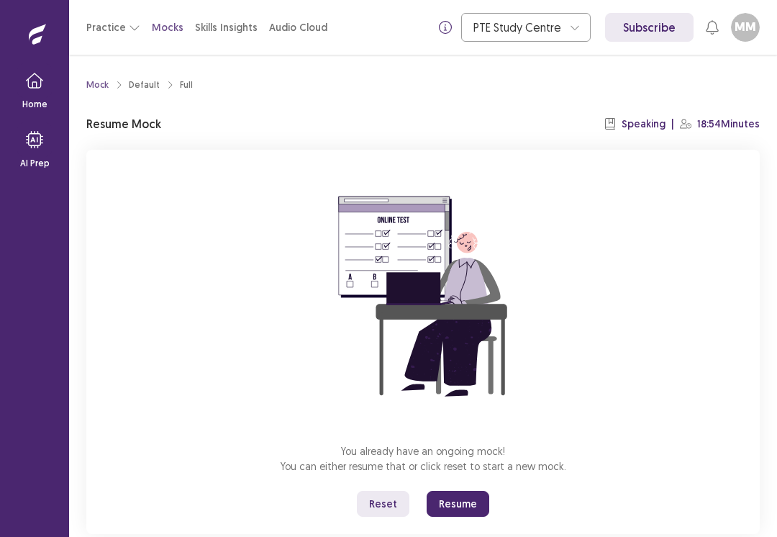
click at [454, 504] on button "Resume" at bounding box center [458, 504] width 63 height 26
click at [464, 501] on button "Resume" at bounding box center [458, 504] width 63 height 26
click at [458, 500] on button "Resume" at bounding box center [458, 504] width 63 height 26
click at [463, 504] on button "Resume" at bounding box center [458, 504] width 63 height 26
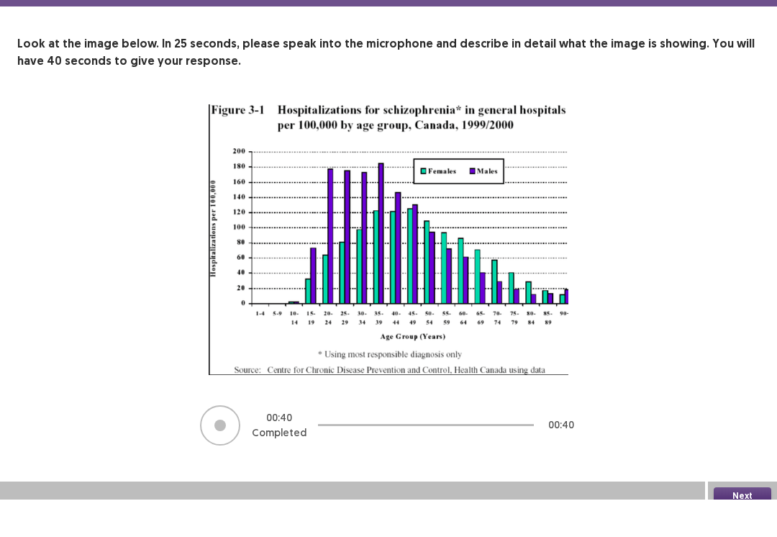
scroll to position [9, 0]
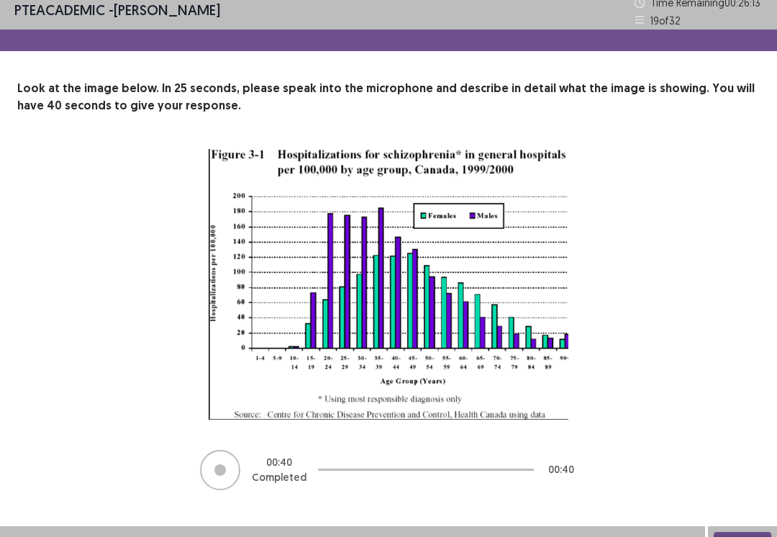
click at [748, 536] on button "Next" at bounding box center [743, 540] width 58 height 17
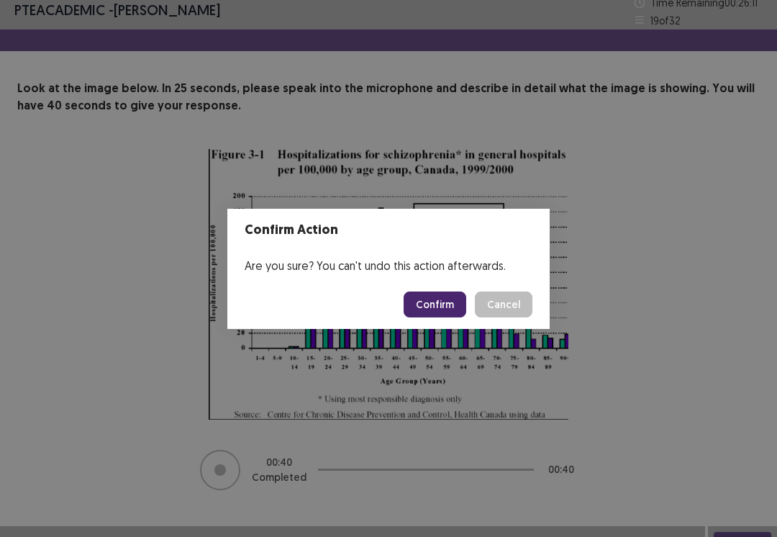
click at [446, 305] on button "Confirm" at bounding box center [435, 305] width 63 height 26
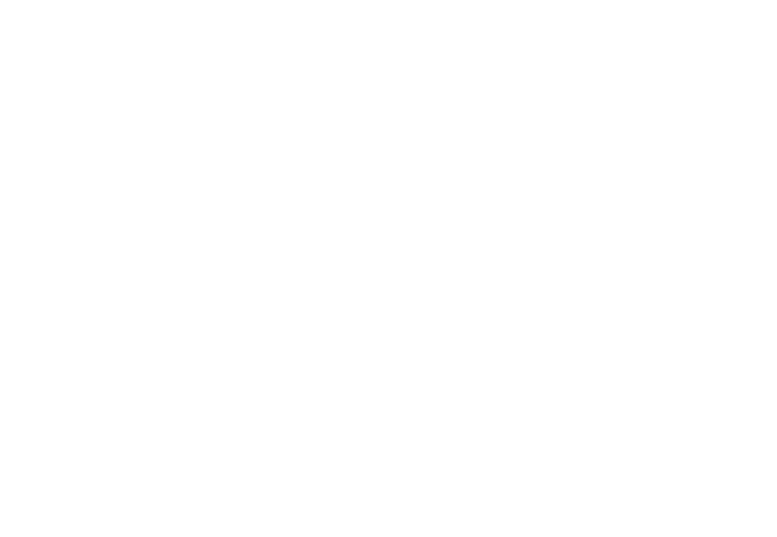
scroll to position [0, 0]
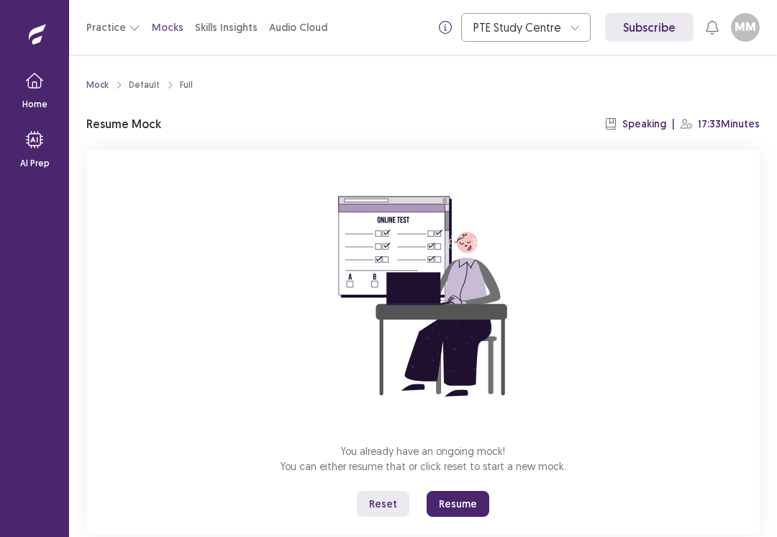
click at [457, 497] on button "Resume" at bounding box center [458, 504] width 63 height 26
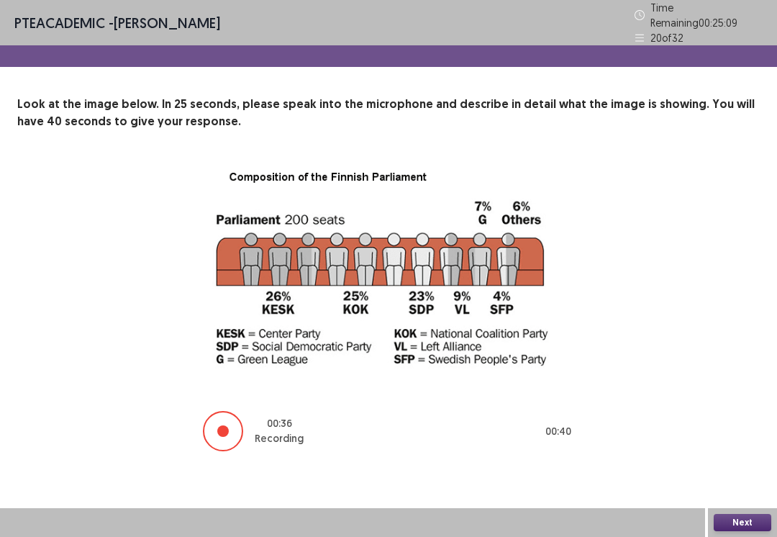
click at [738, 523] on button "Next" at bounding box center [743, 522] width 58 height 17
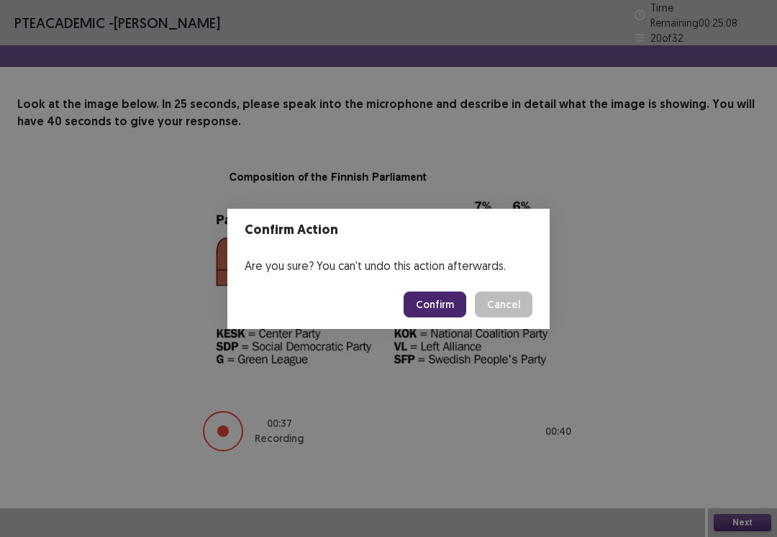
click at [452, 306] on button "Confirm" at bounding box center [435, 305] width 63 height 26
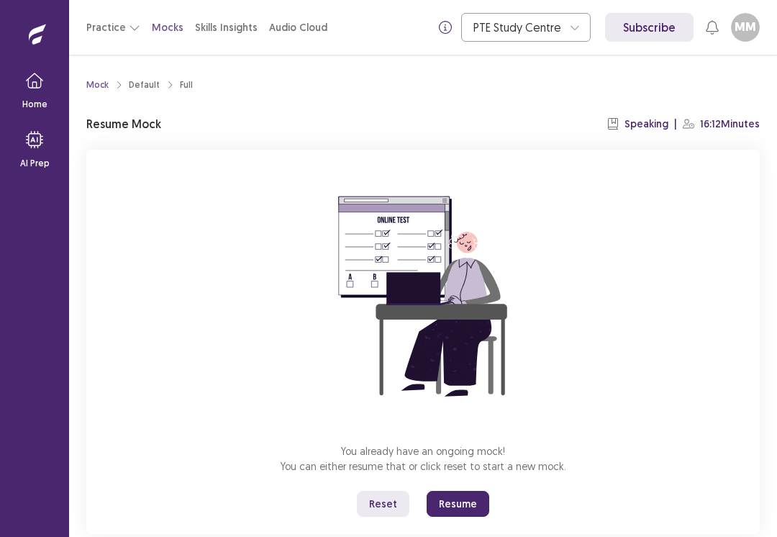
click at [464, 500] on button "Resume" at bounding box center [458, 504] width 63 height 26
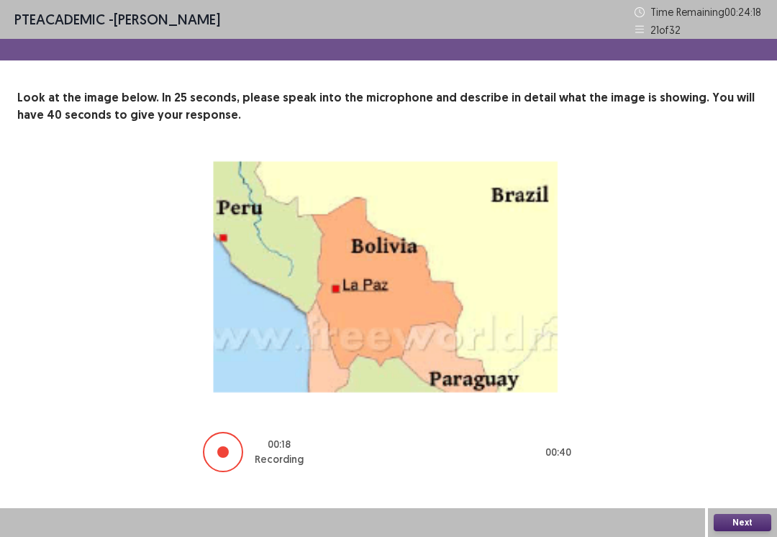
click at [567, 317] on img at bounding box center [389, 279] width 360 height 243
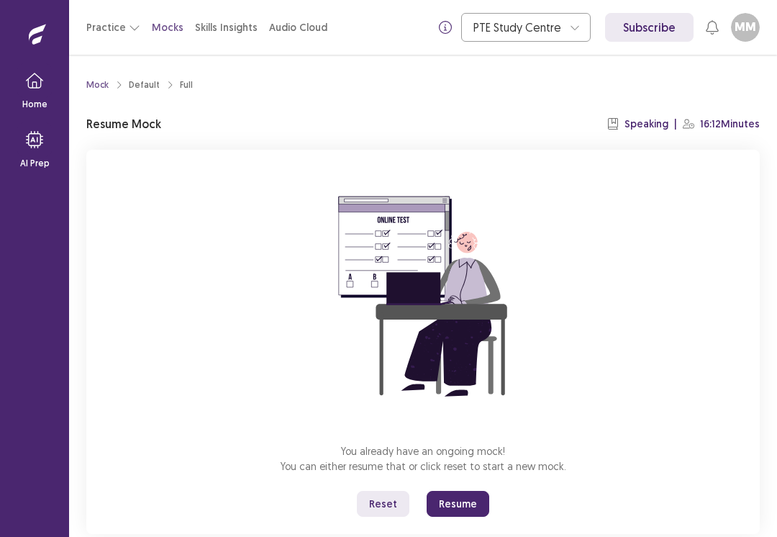
click at [460, 500] on button "Resume" at bounding box center [458, 504] width 63 height 26
click at [468, 500] on button "Resume" at bounding box center [458, 504] width 63 height 26
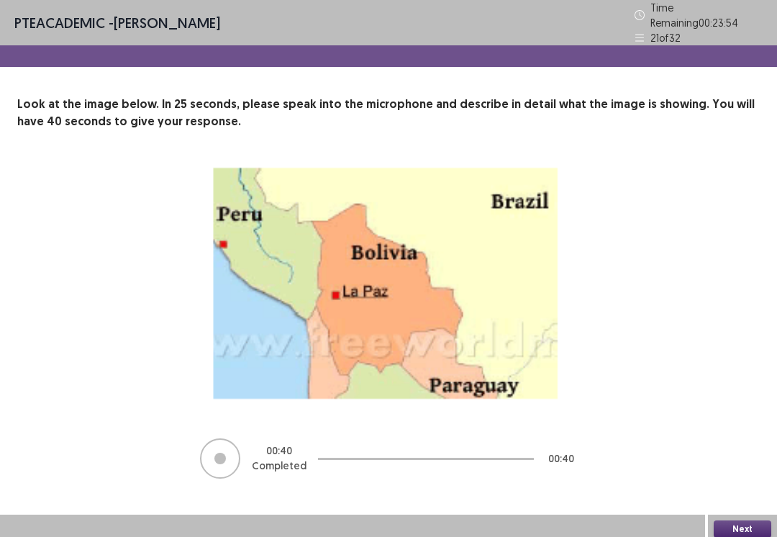
click at [743, 528] on button "Next" at bounding box center [743, 528] width 58 height 17
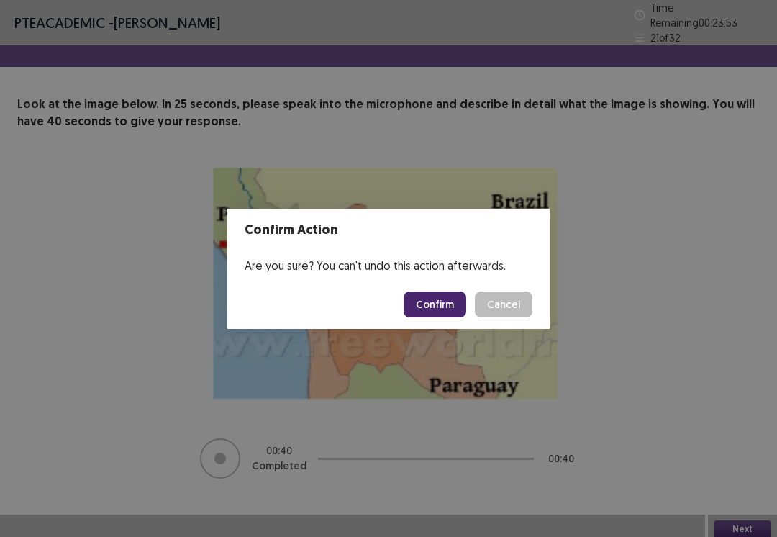
click at [436, 302] on button "Confirm" at bounding box center [435, 305] width 63 height 26
